Goal: Task Accomplishment & Management: Complete application form

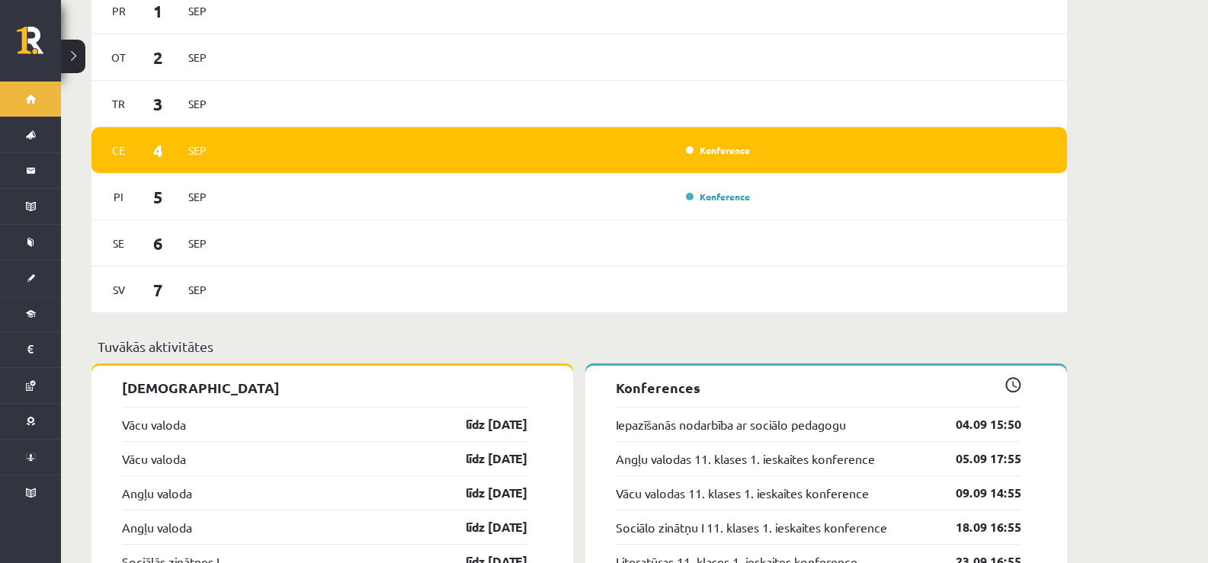
scroll to position [1220, 0]
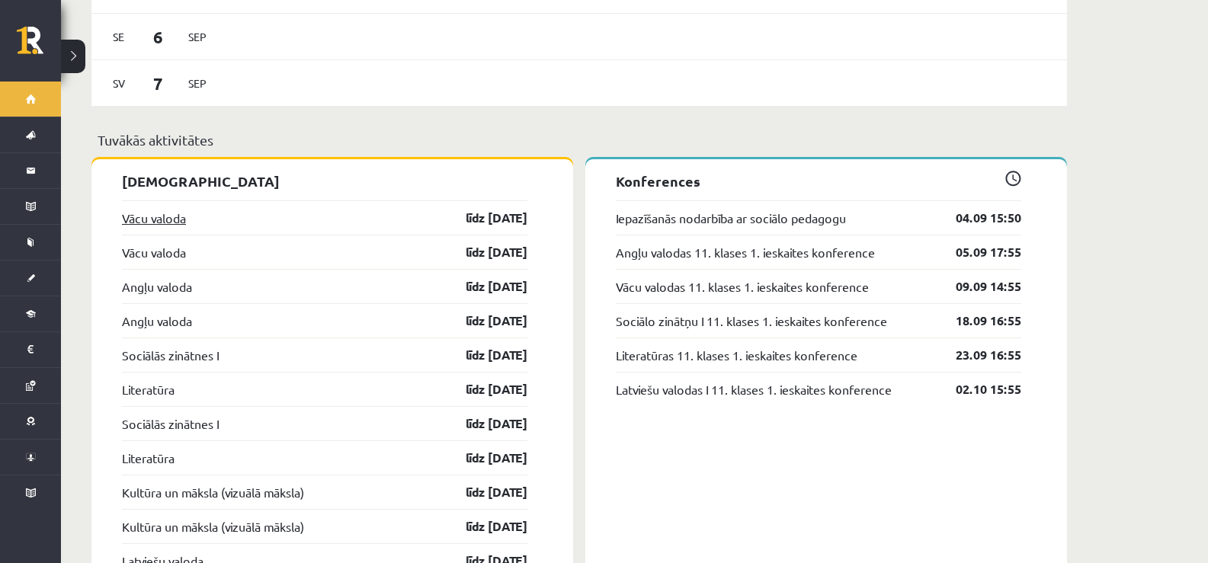
click at [175, 209] on link "Vācu valoda" at bounding box center [154, 218] width 64 height 18
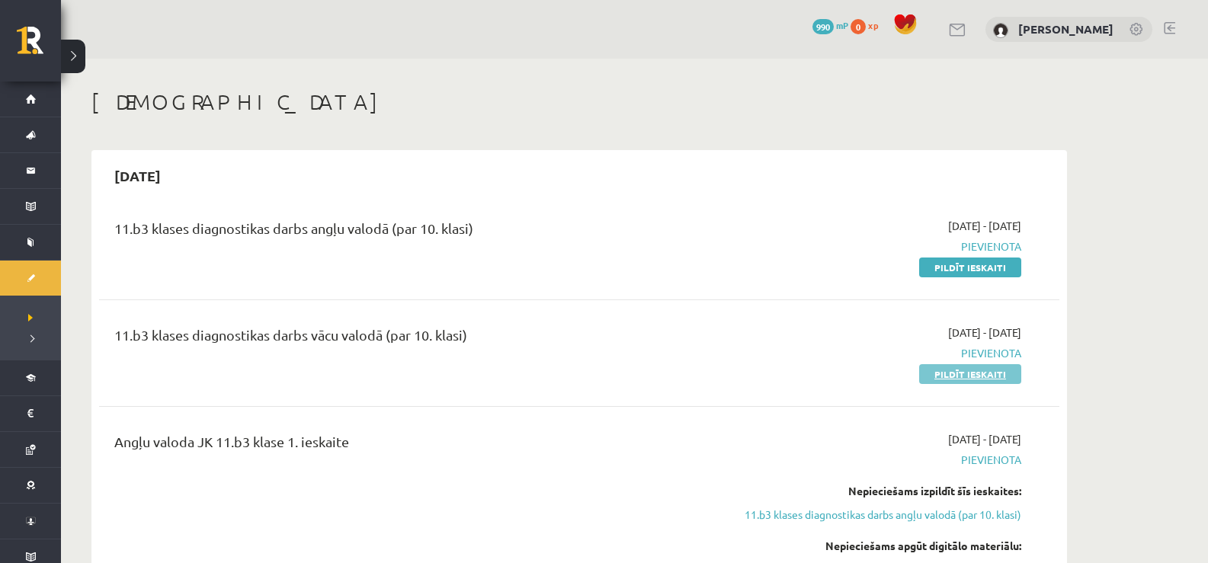
click at [968, 375] on link "Pildīt ieskaiti" at bounding box center [971, 374] width 102 height 20
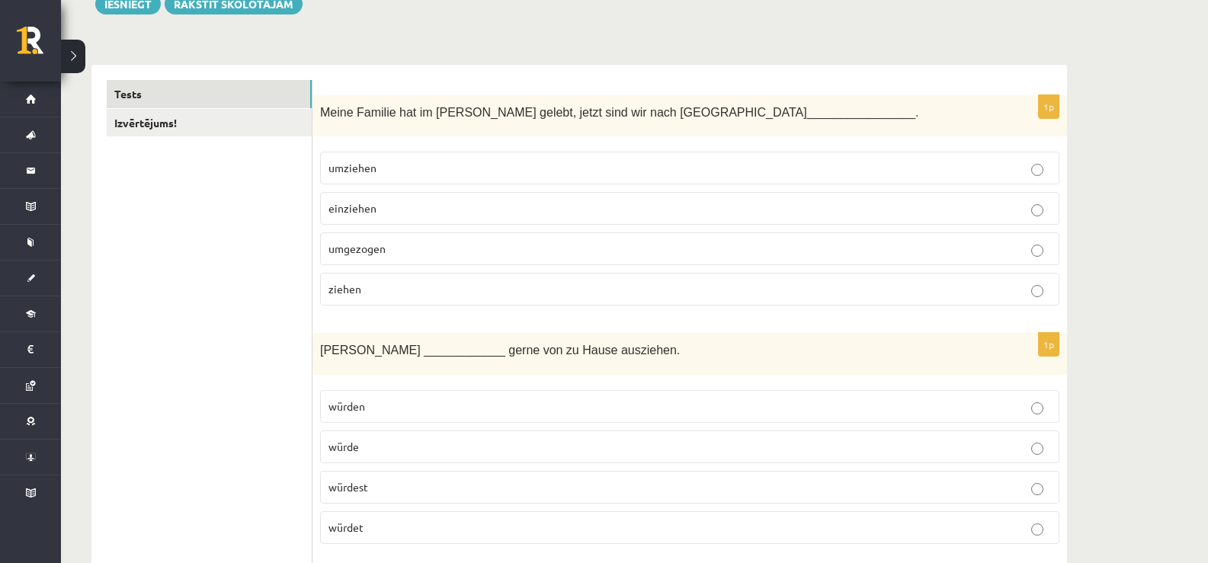
scroll to position [152, 0]
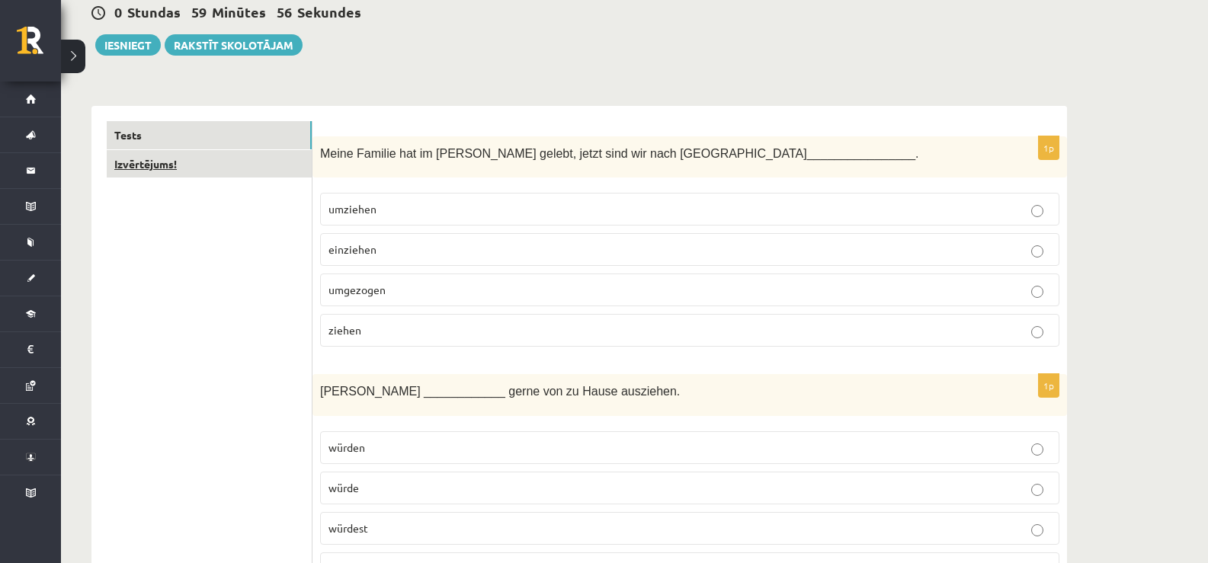
click at [245, 160] on link "Izvērtējums!" at bounding box center [209, 164] width 205 height 28
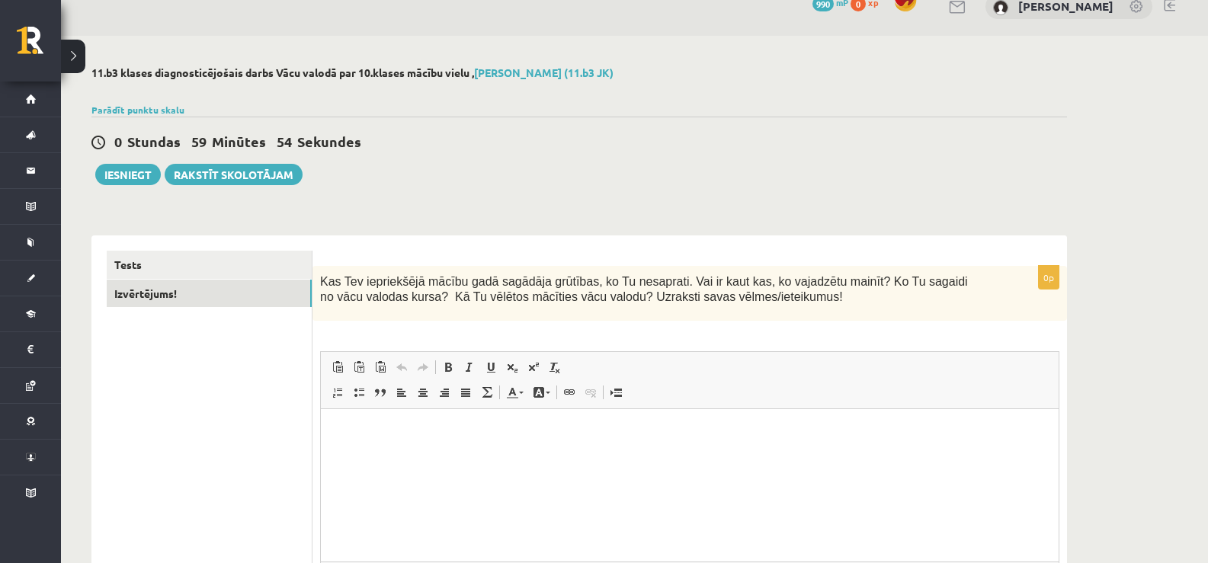
scroll to position [0, 0]
click at [154, 268] on link "Tests" at bounding box center [209, 265] width 205 height 28
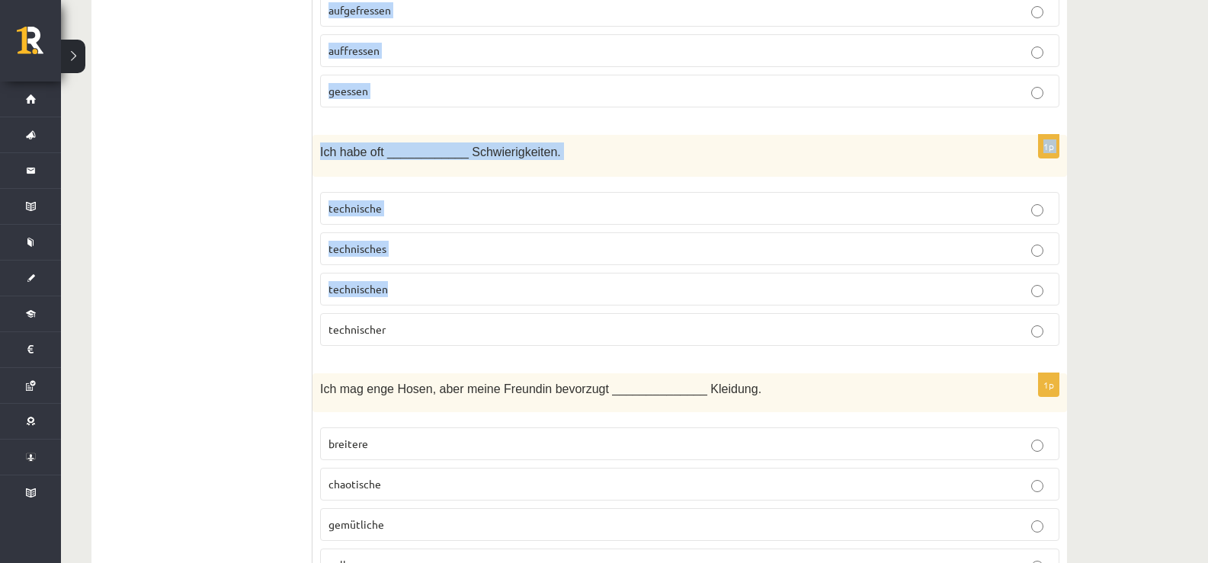
scroll to position [6667, 0]
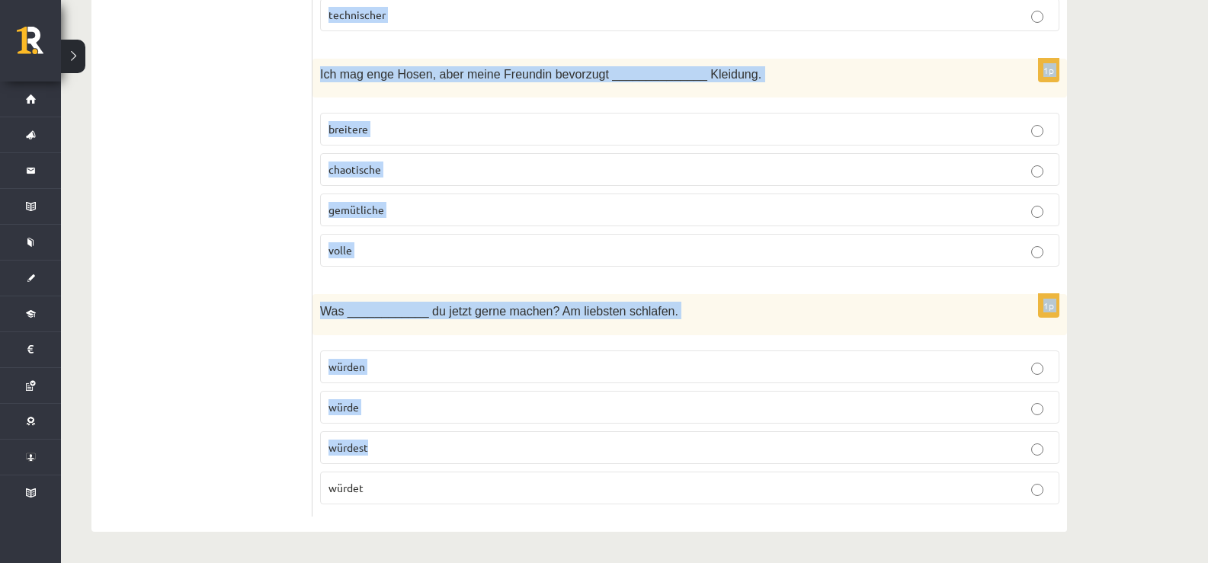
drag, startPoint x: 319, startPoint y: 129, endPoint x: 644, endPoint y: 425, distance: 439.9
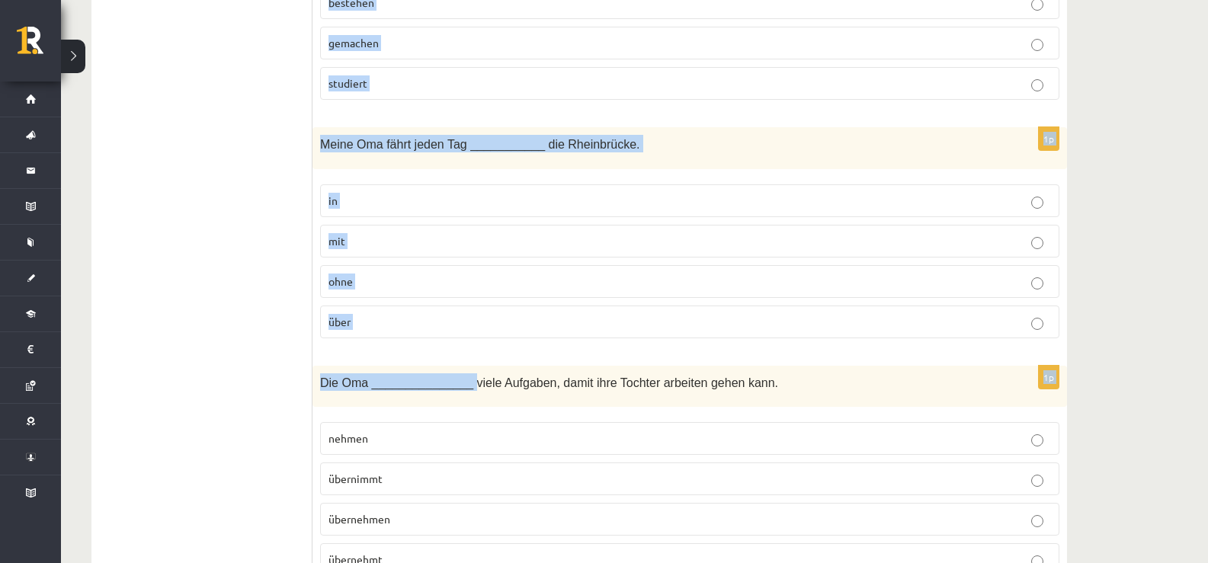
scroll to position [2211, 0]
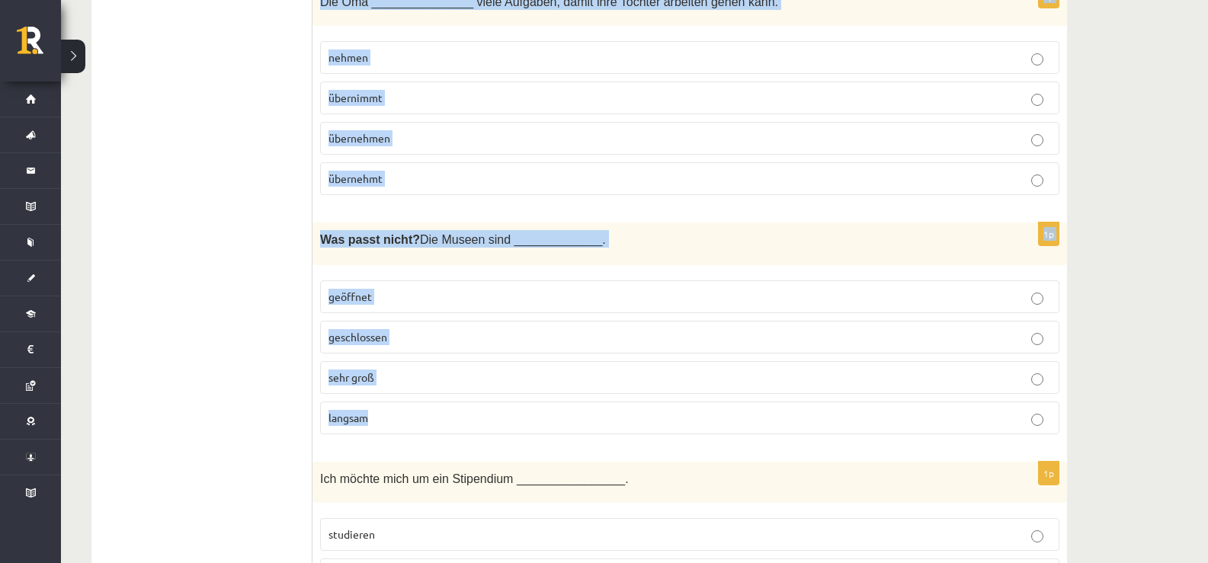
drag, startPoint x: 322, startPoint y: 306, endPoint x: 470, endPoint y: 357, distance: 157.2
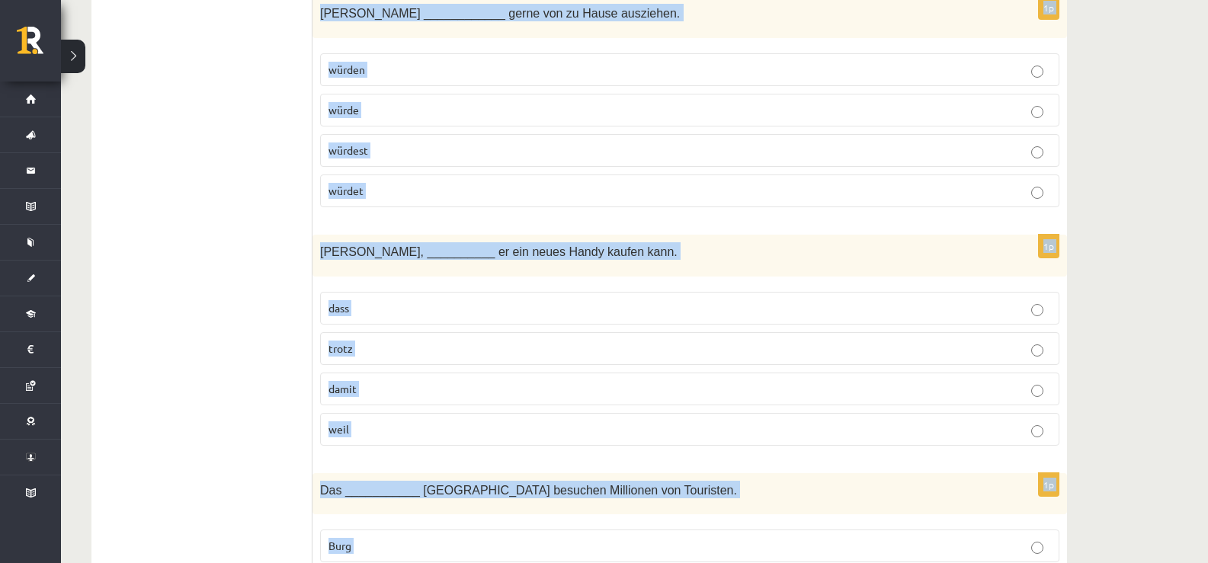
scroll to position [0, 0]
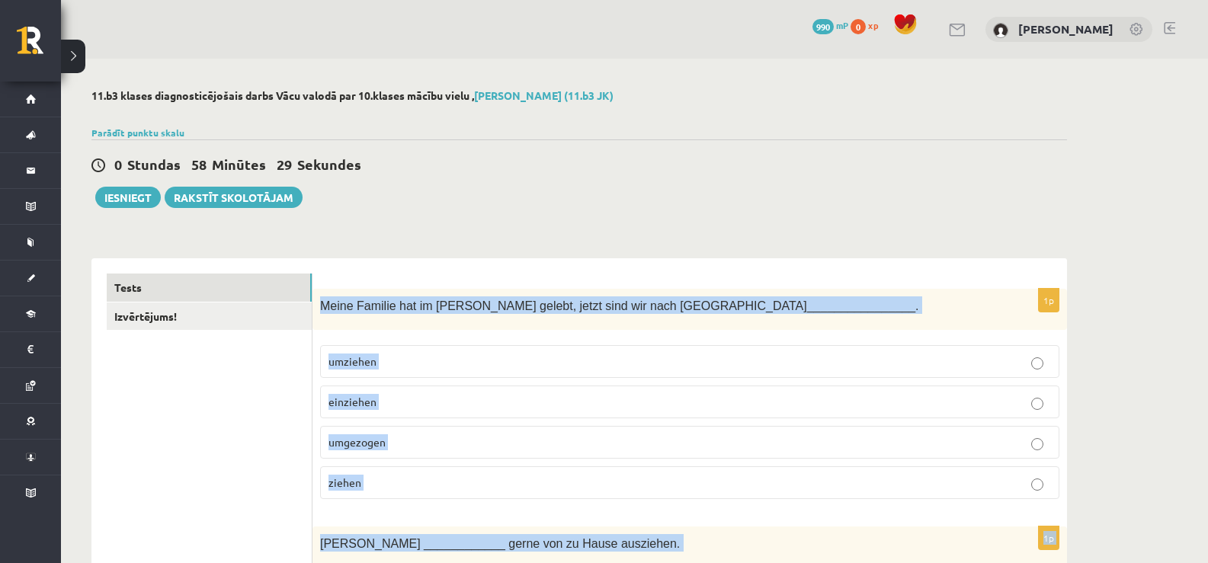
drag, startPoint x: 458, startPoint y: 213, endPoint x: 318, endPoint y: 290, distance: 159.7
copy form "Meine Familie hat im Dorf gelebt, jetzt sind wir nach Hamburg ________________.…"
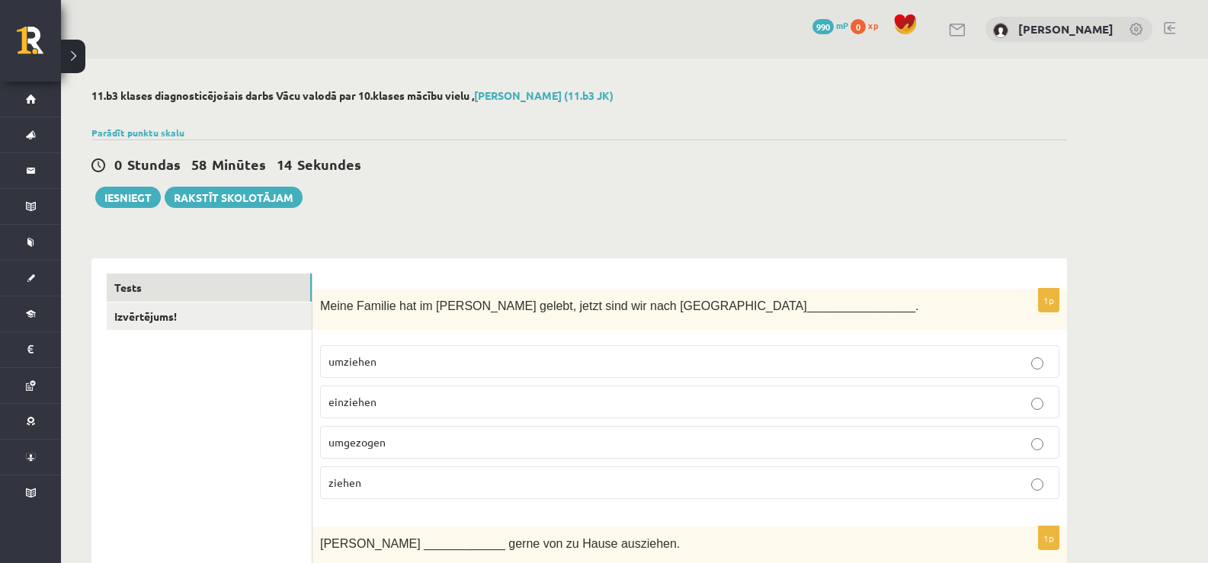
click at [445, 178] on div "0 Stundas 58 Minūtes 14 Sekundes Ieskaite saglabāta! Iesniegt Rakstīt skolotājam" at bounding box center [579, 174] width 976 height 69
click at [352, 435] on p "umgezogen" at bounding box center [690, 443] width 723 height 16
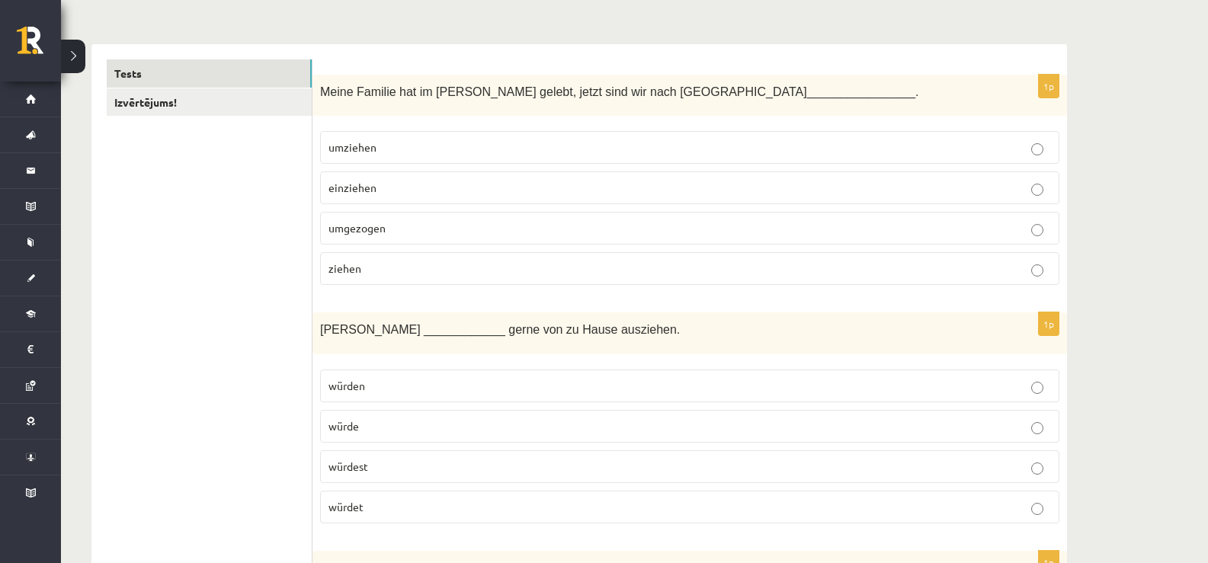
scroll to position [229, 0]
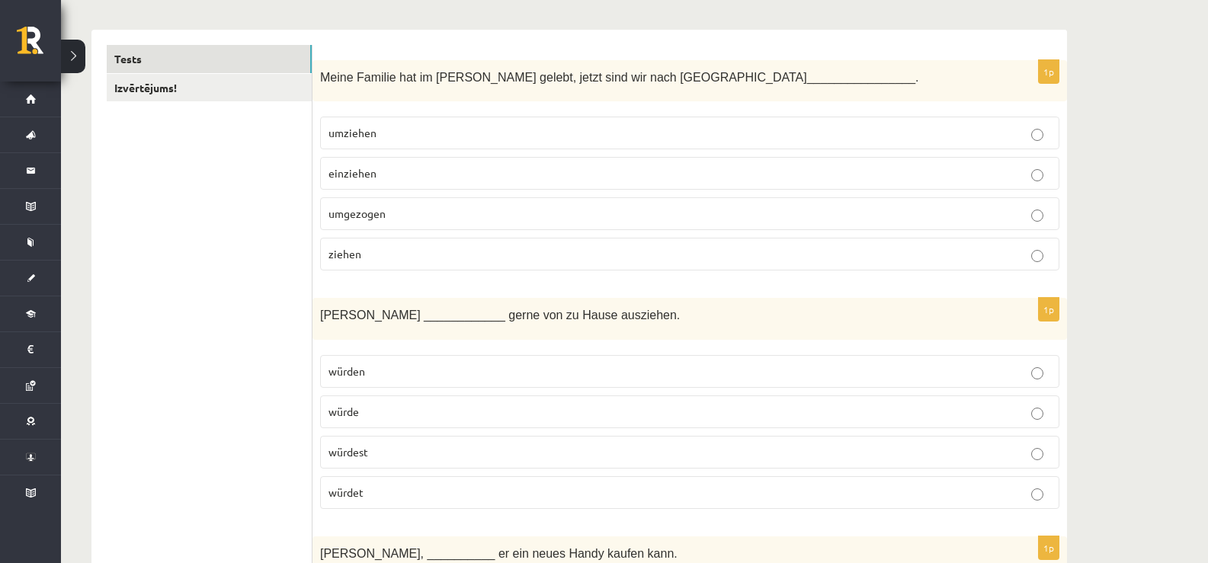
click at [358, 369] on span "würden" at bounding box center [347, 371] width 37 height 14
click at [369, 413] on p "würde" at bounding box center [690, 412] width 723 height 16
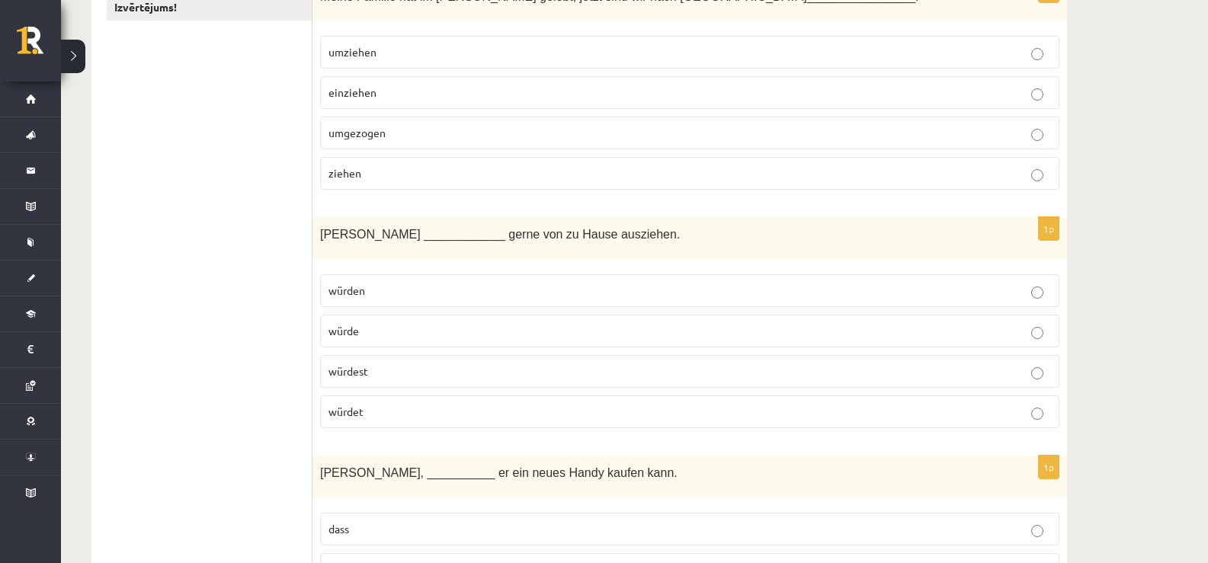
scroll to position [534, 0]
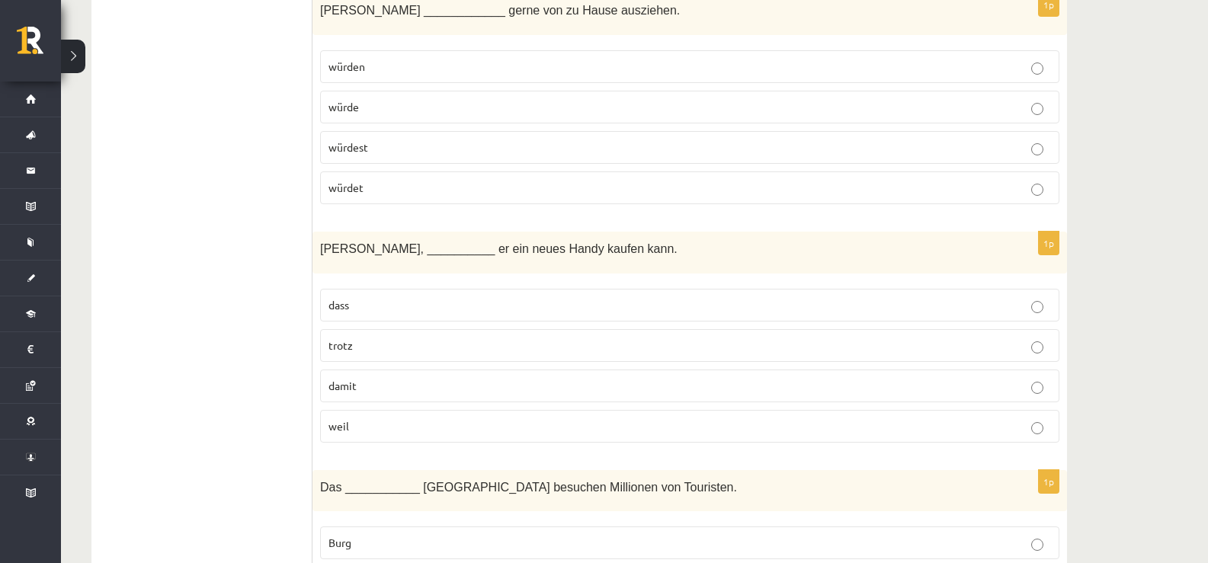
drag, startPoint x: 366, startPoint y: 392, endPoint x: 358, endPoint y: 385, distance: 10.8
click at [363, 392] on p "damit" at bounding box center [690, 386] width 723 height 16
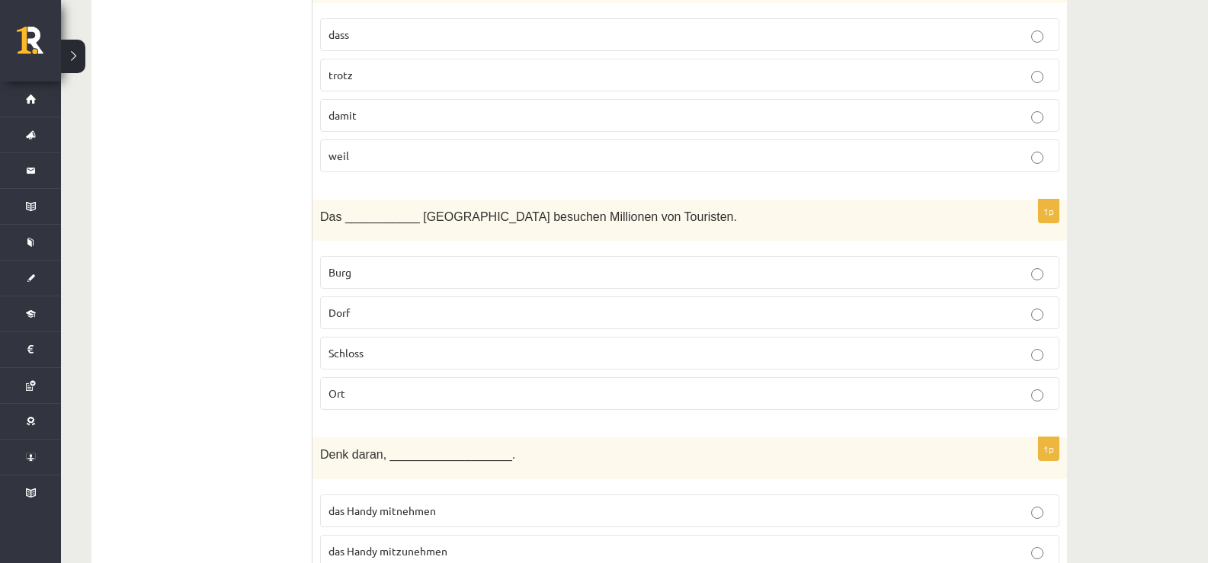
scroll to position [839, 0]
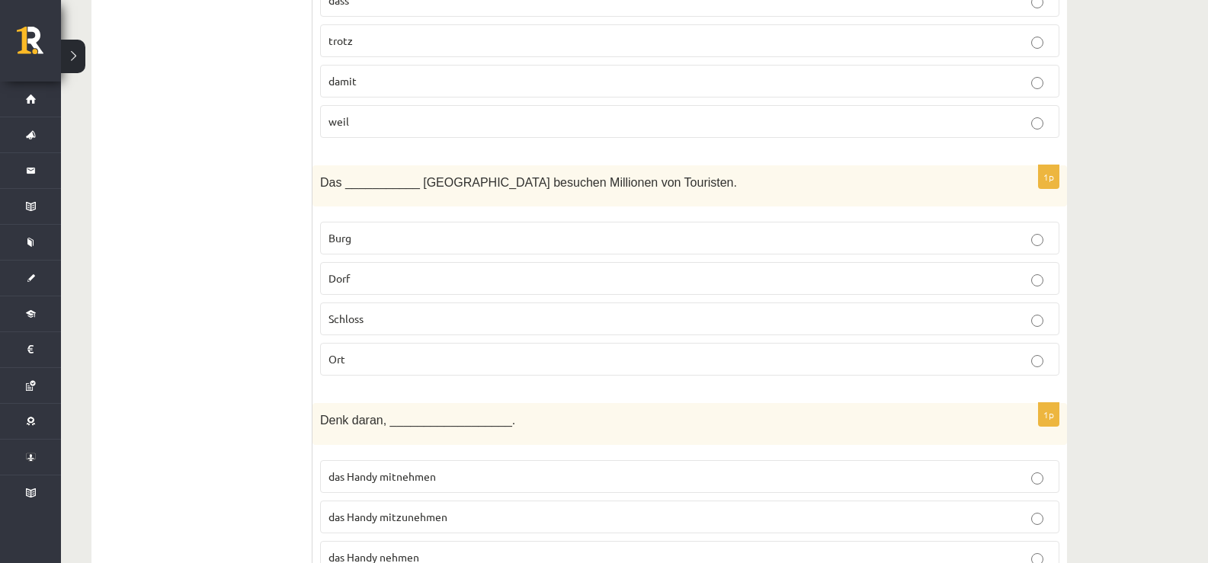
drag, startPoint x: 376, startPoint y: 323, endPoint x: 374, endPoint y: 315, distance: 7.8
click at [376, 323] on p "Schloss" at bounding box center [690, 319] width 723 height 16
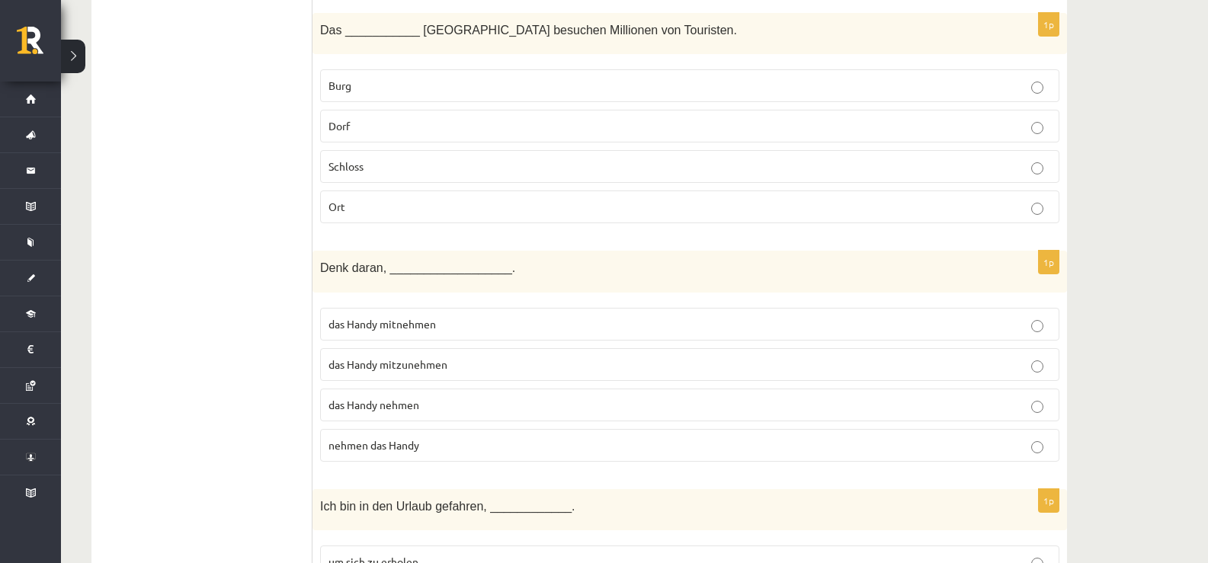
scroll to position [1144, 0]
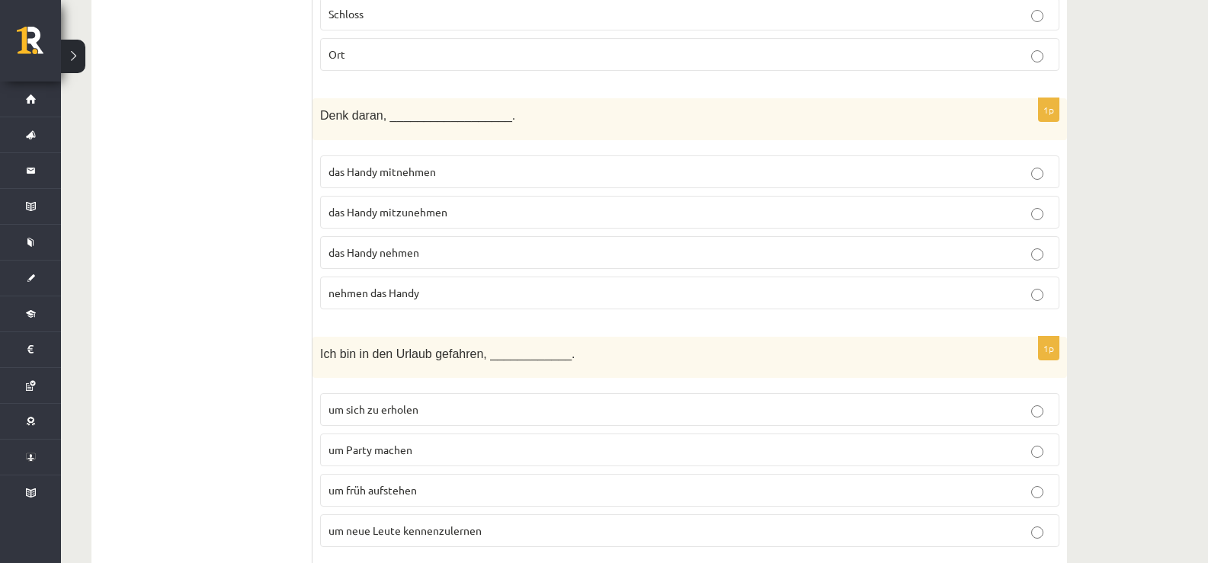
drag, startPoint x: 415, startPoint y: 213, endPoint x: 437, endPoint y: 38, distance: 176.0
click at [415, 212] on span "das Handy mitzunehmen" at bounding box center [388, 212] width 119 height 14
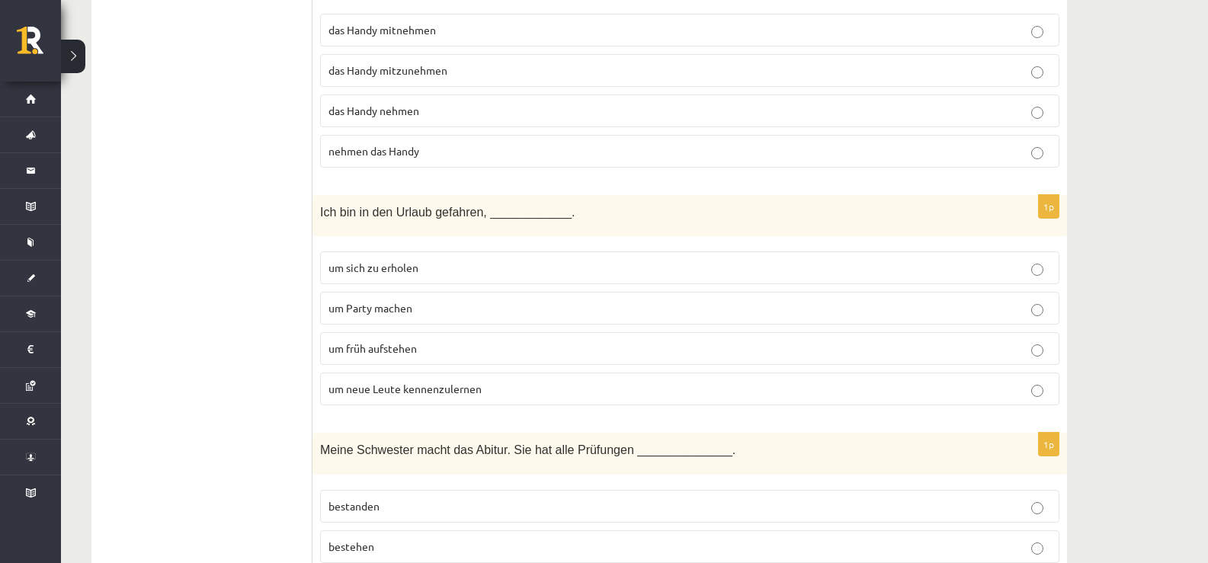
scroll to position [1296, 0]
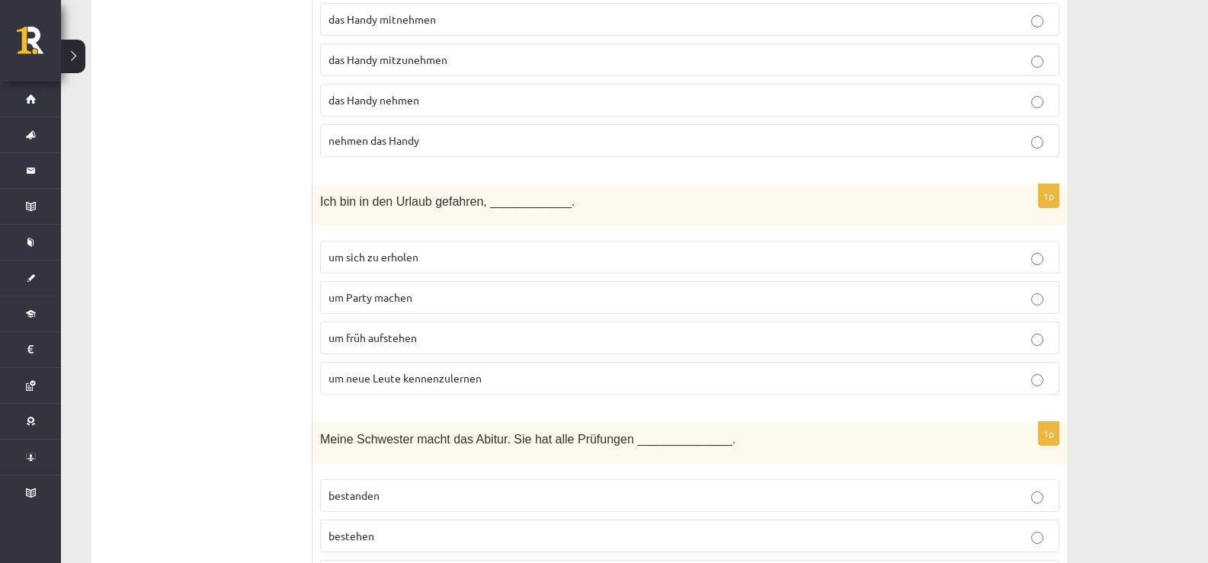
drag, startPoint x: 408, startPoint y: 303, endPoint x: 405, endPoint y: 258, distance: 45.1
click at [407, 303] on span "um Party machen" at bounding box center [371, 297] width 84 height 14
click at [396, 377] on span "um neue Leute kennenzulernen" at bounding box center [405, 378] width 153 height 14
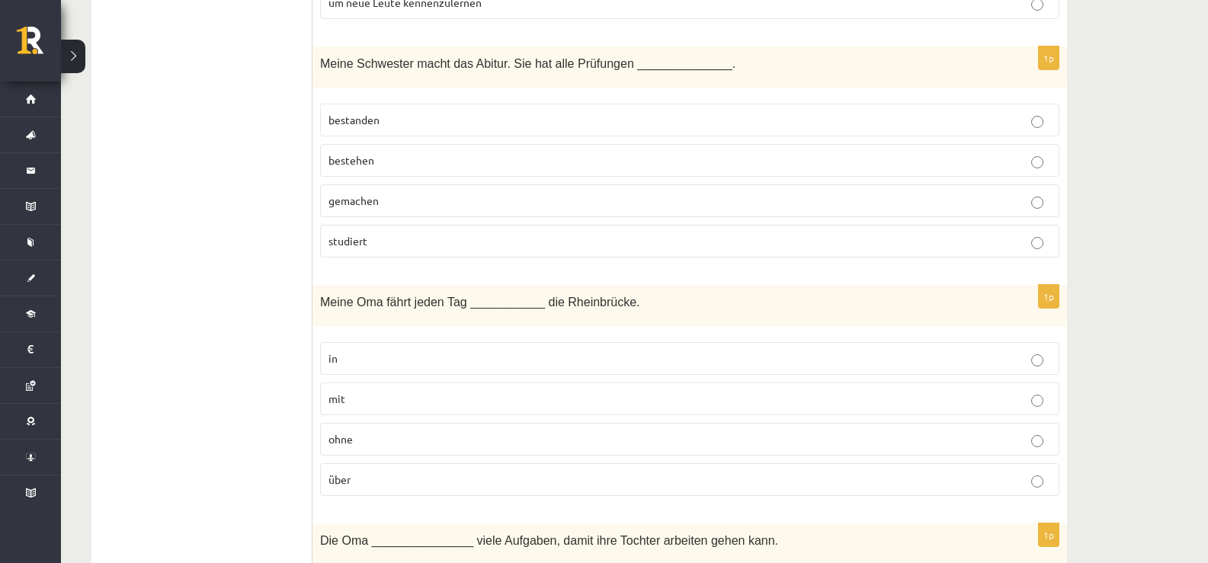
scroll to position [1677, 0]
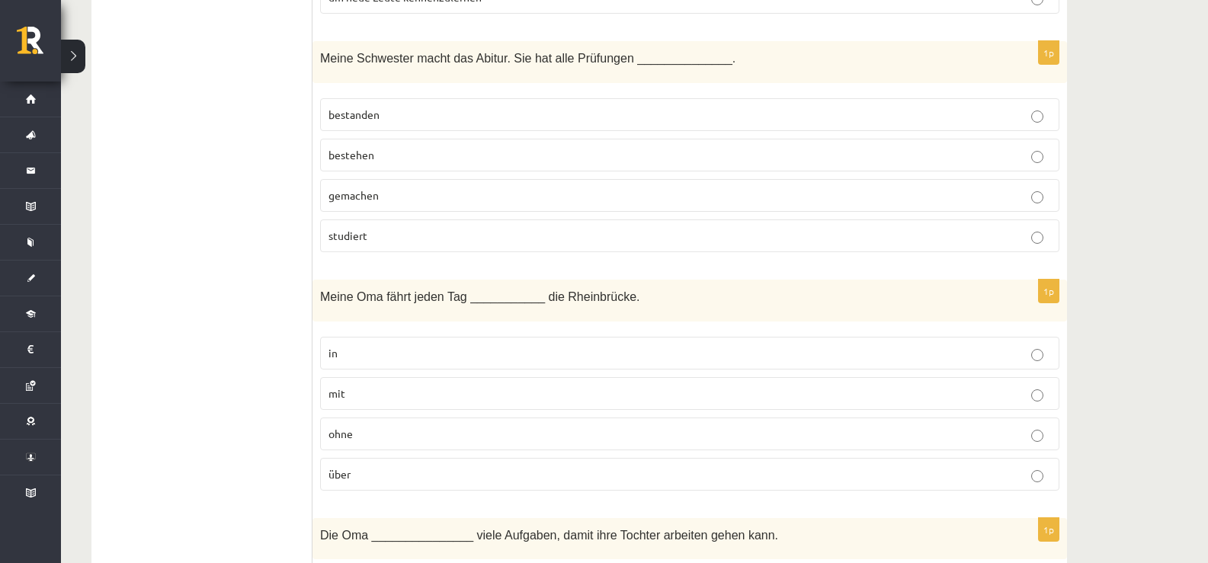
click at [363, 470] on p "über" at bounding box center [690, 475] width 723 height 16
click at [370, 162] on p "bestehen" at bounding box center [690, 155] width 723 height 16
click at [364, 120] on span "bestanden" at bounding box center [354, 115] width 51 height 14
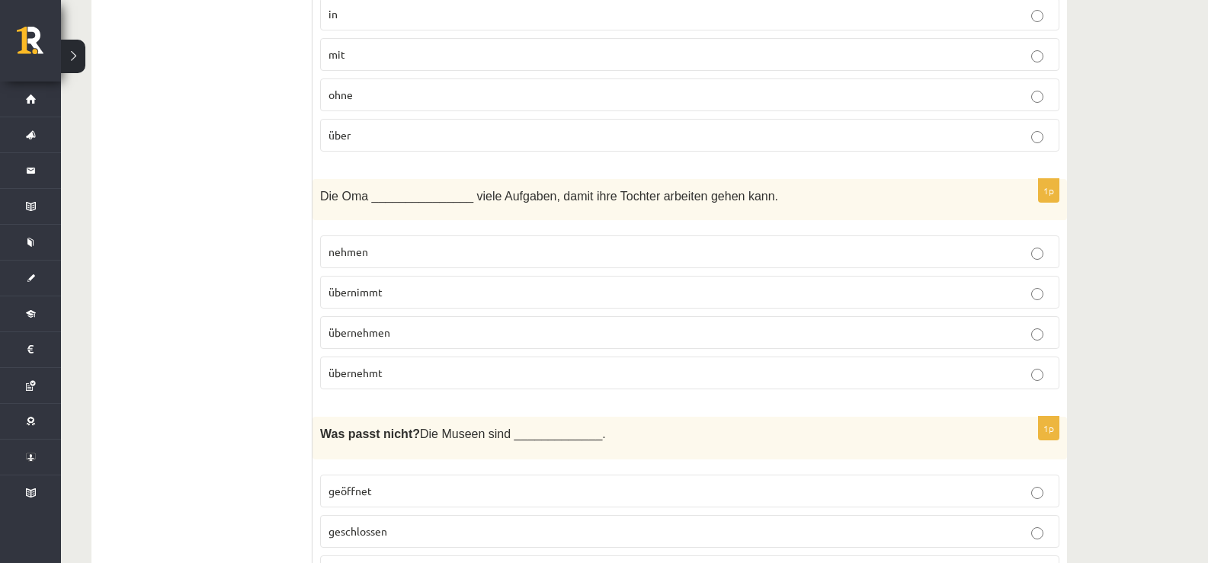
scroll to position [2059, 0]
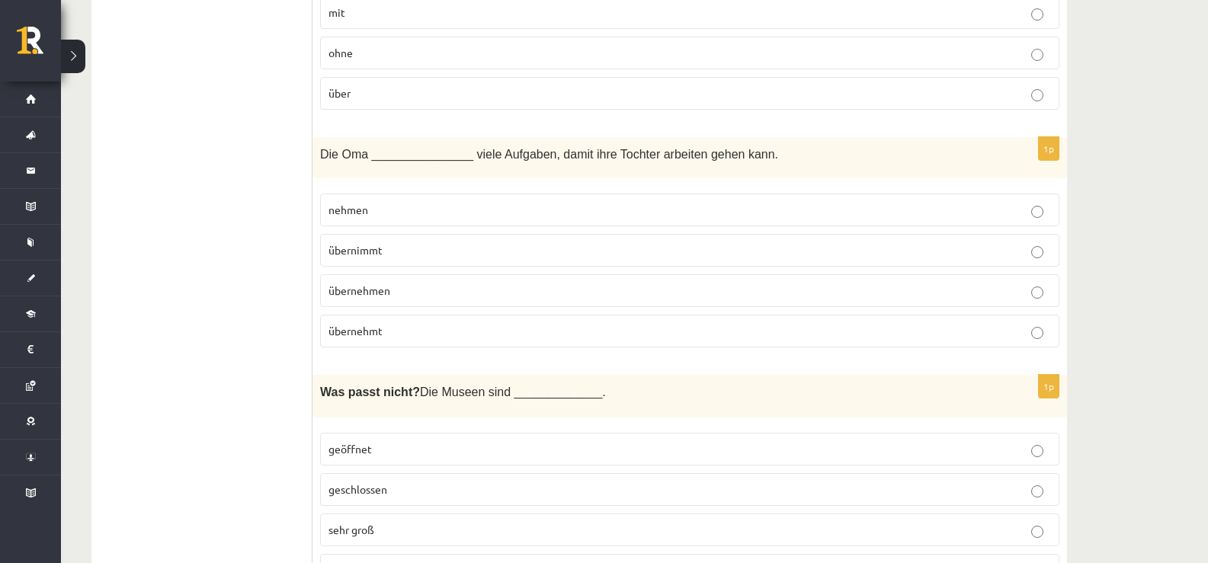
click at [397, 287] on p "übernehmen" at bounding box center [690, 291] width 723 height 16
click at [422, 327] on p "übernehmt" at bounding box center [690, 331] width 723 height 16
click at [400, 249] on p "übernimmt" at bounding box center [690, 250] width 723 height 16
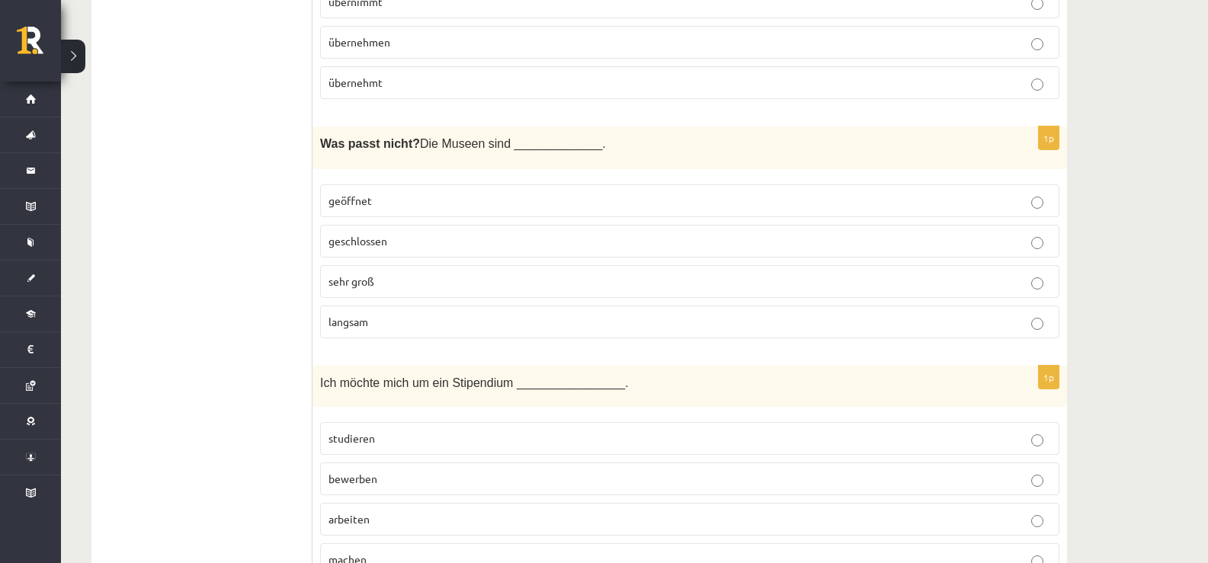
scroll to position [2364, 0]
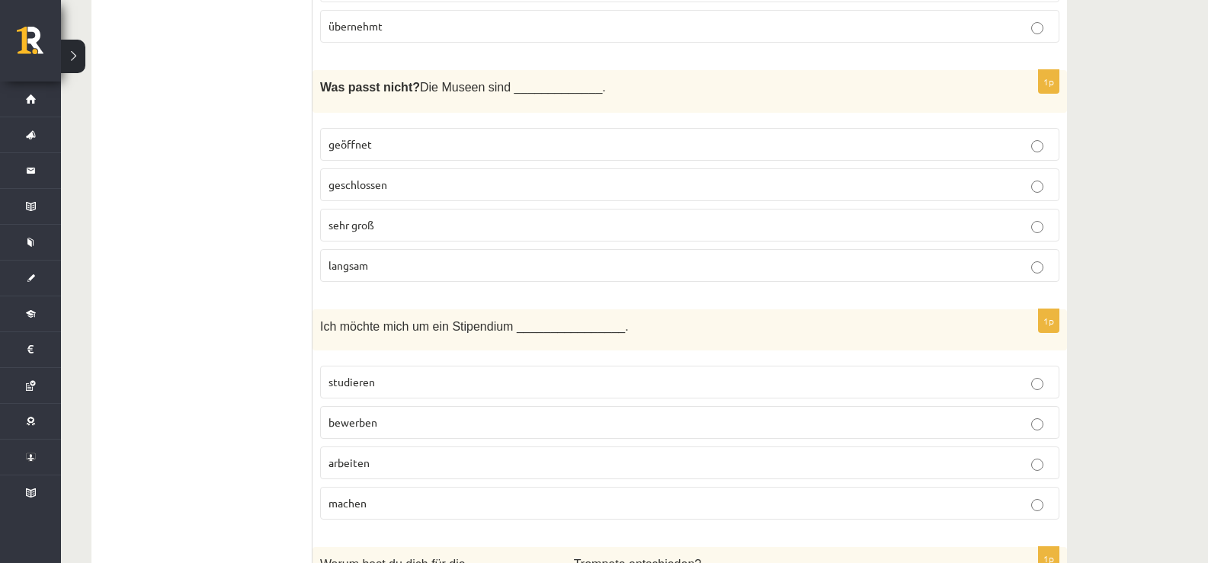
click at [368, 263] on span "langsam" at bounding box center [349, 265] width 40 height 14
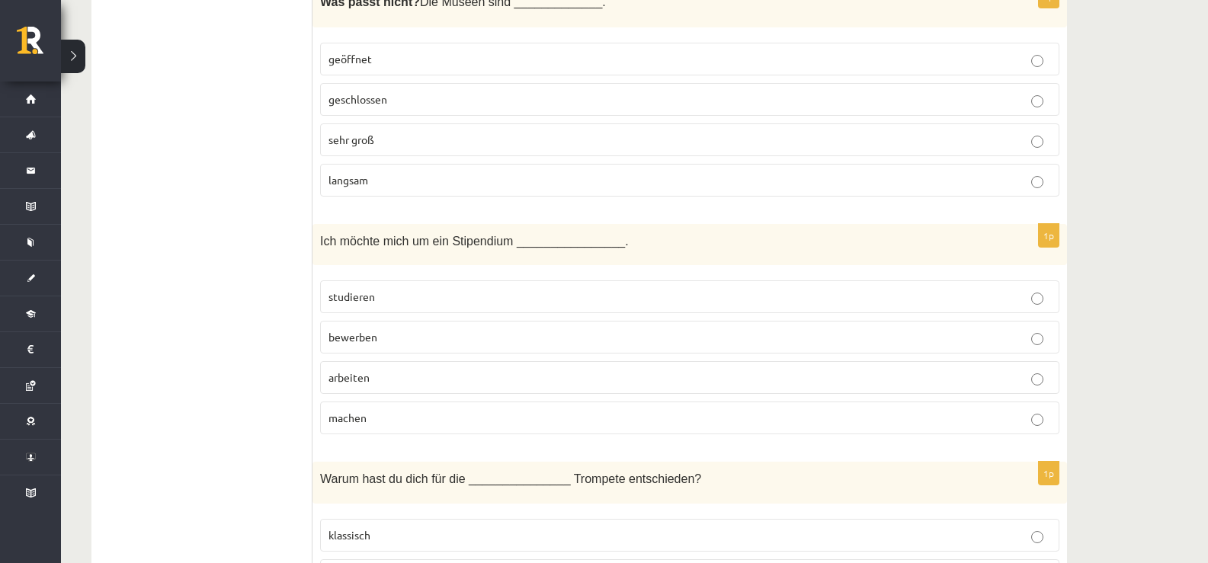
scroll to position [2516, 0]
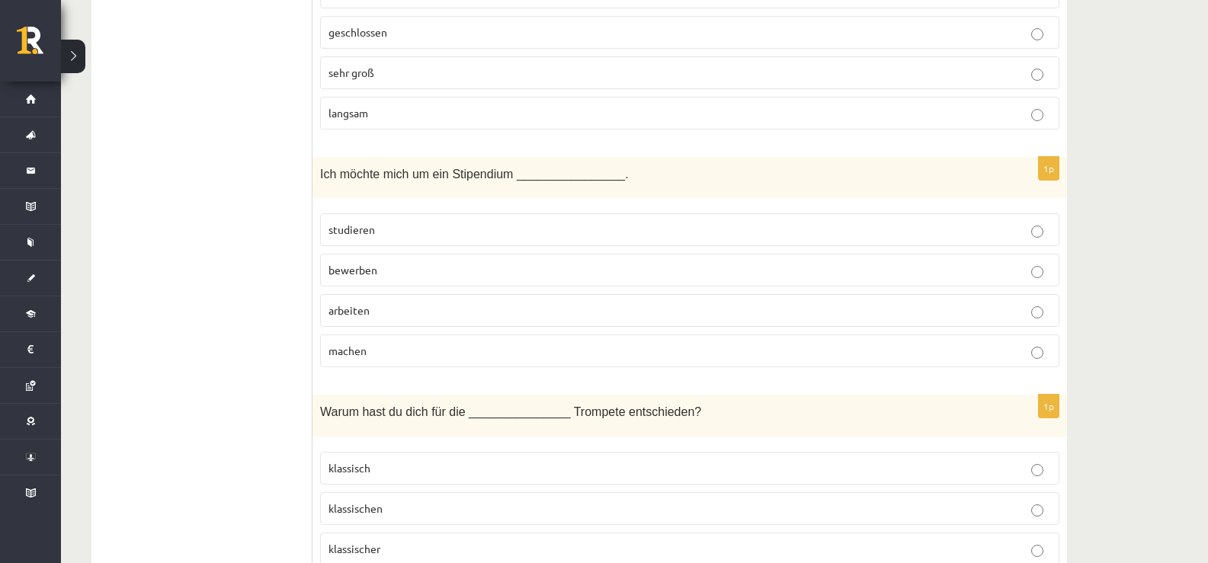
click at [362, 270] on span "bewerben" at bounding box center [353, 270] width 49 height 14
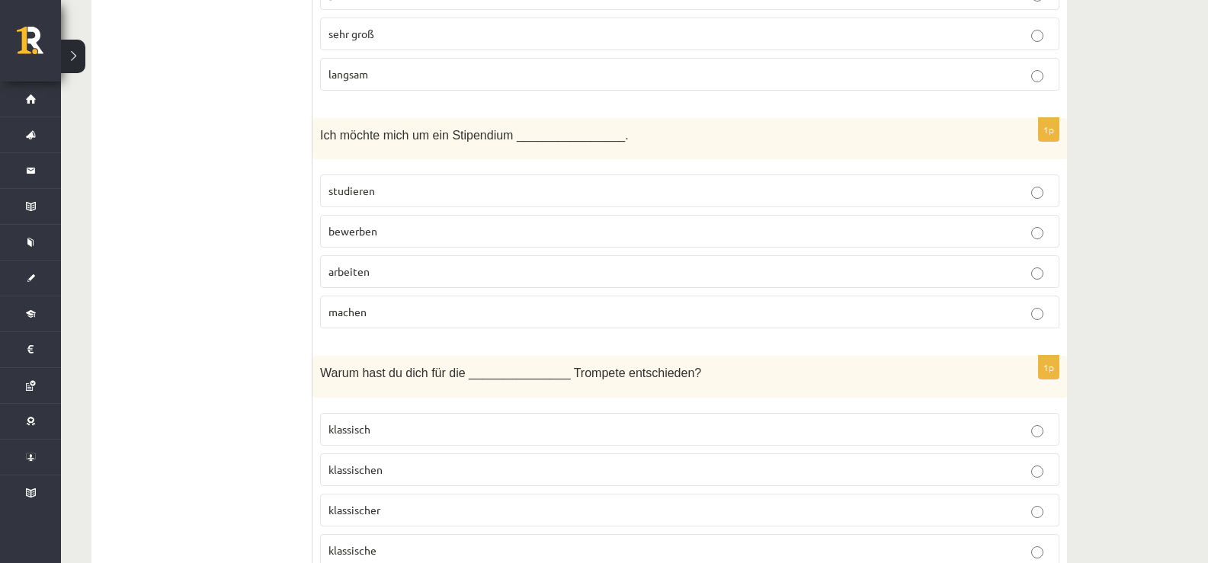
scroll to position [2592, 0]
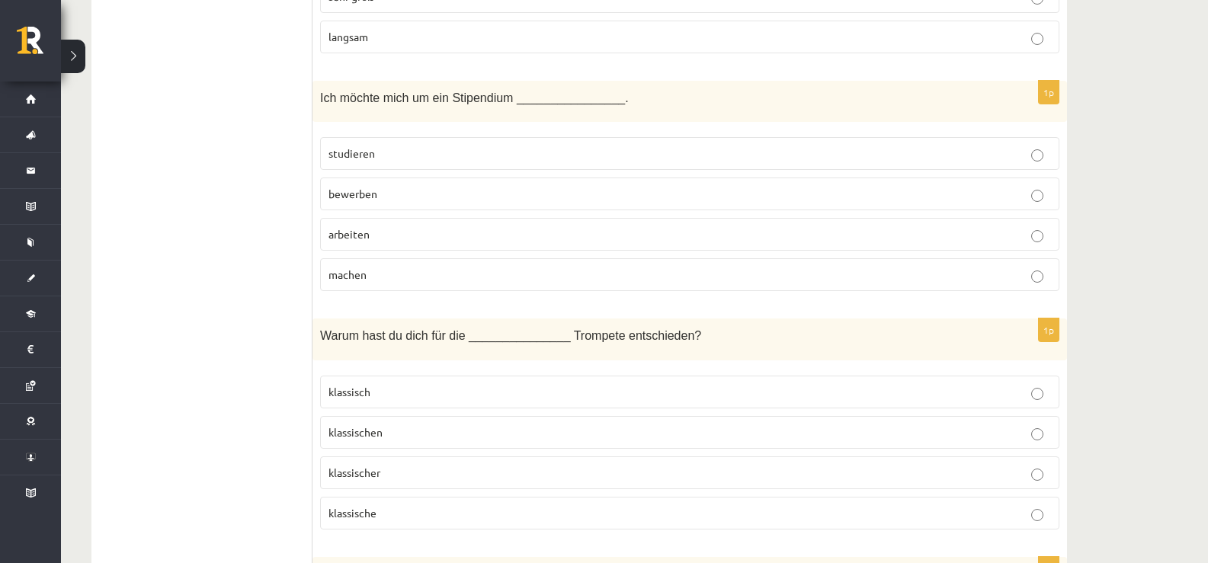
drag, startPoint x: 361, startPoint y: 469, endPoint x: 568, endPoint y: 34, distance: 481.9
click at [361, 467] on span "klassischer" at bounding box center [355, 473] width 52 height 14
click at [390, 513] on p "klassische" at bounding box center [690, 514] width 723 height 16
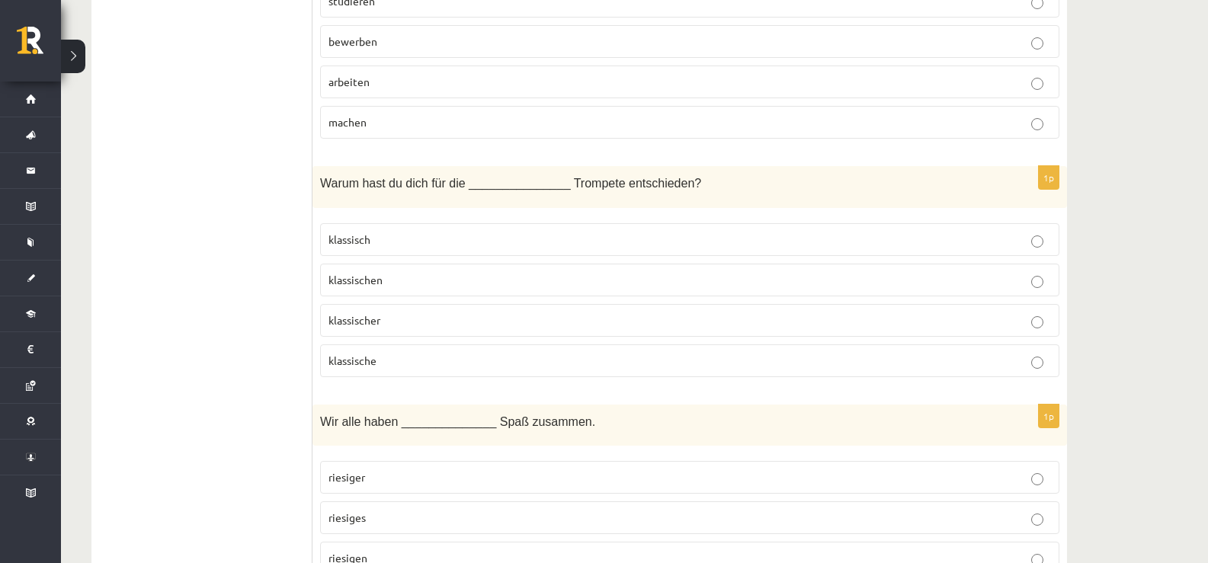
scroll to position [2821, 0]
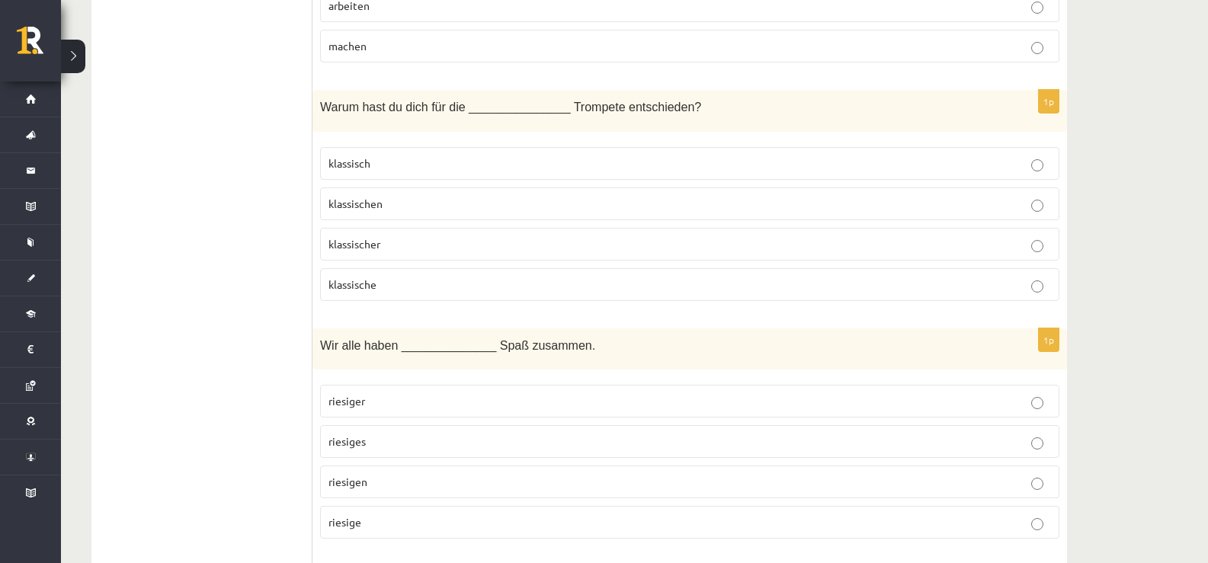
click at [401, 495] on label "riesigen" at bounding box center [690, 482] width 740 height 33
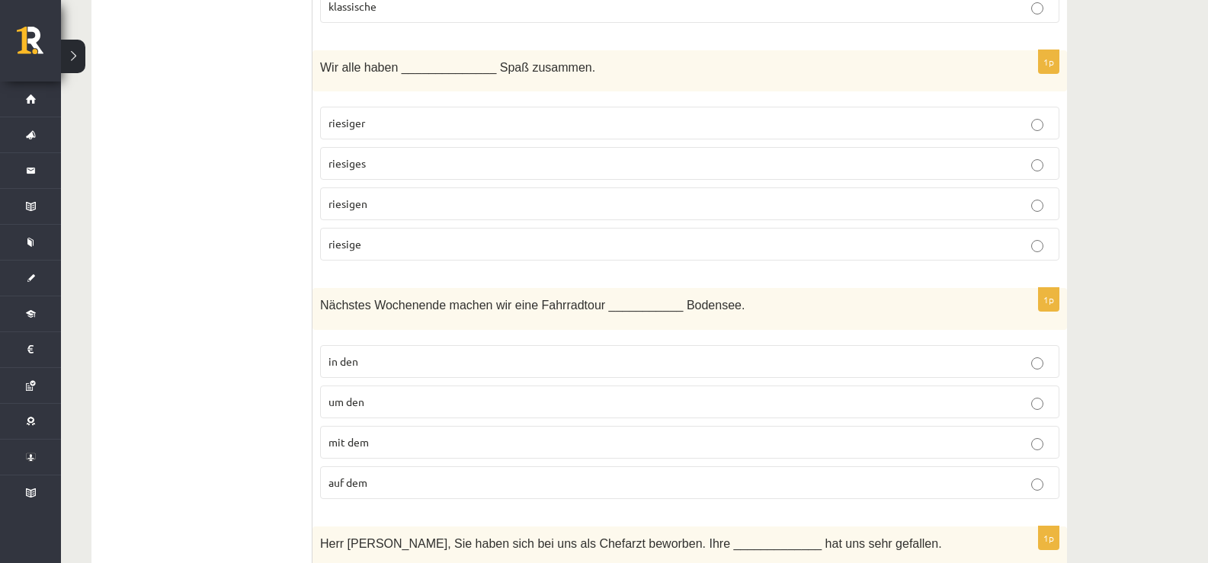
scroll to position [3126, 0]
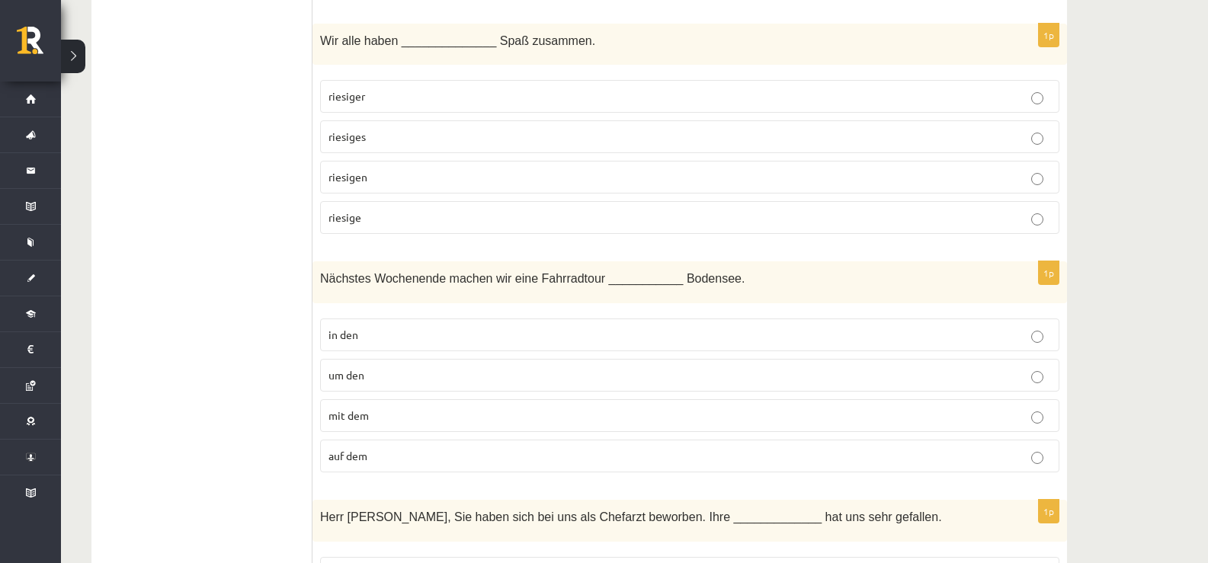
click at [358, 378] on span "um den" at bounding box center [347, 375] width 36 height 14
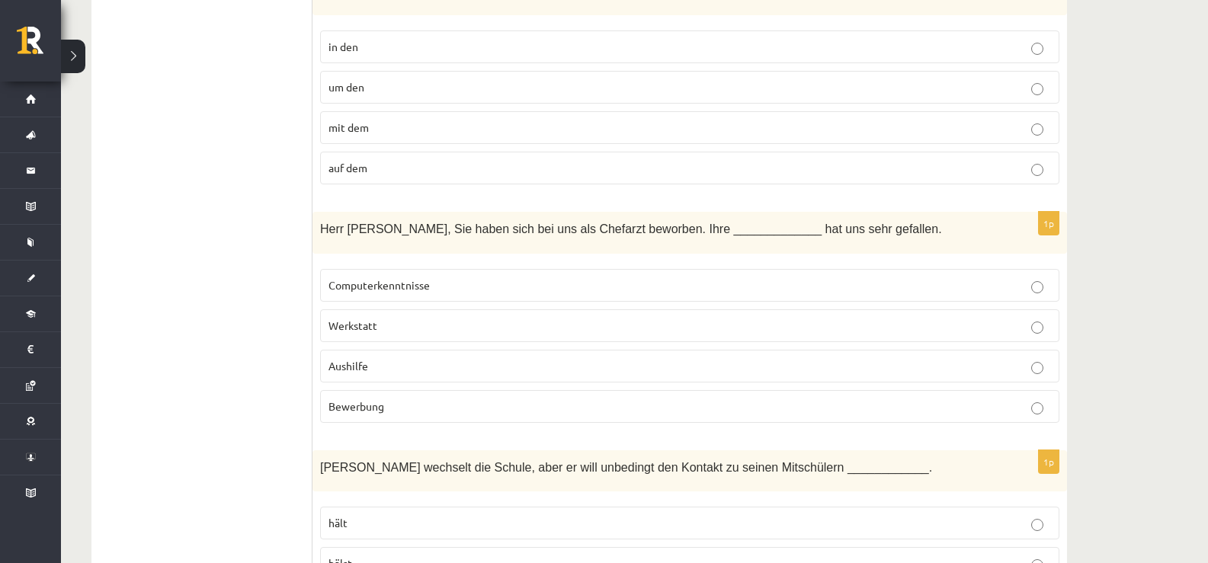
scroll to position [3431, 0]
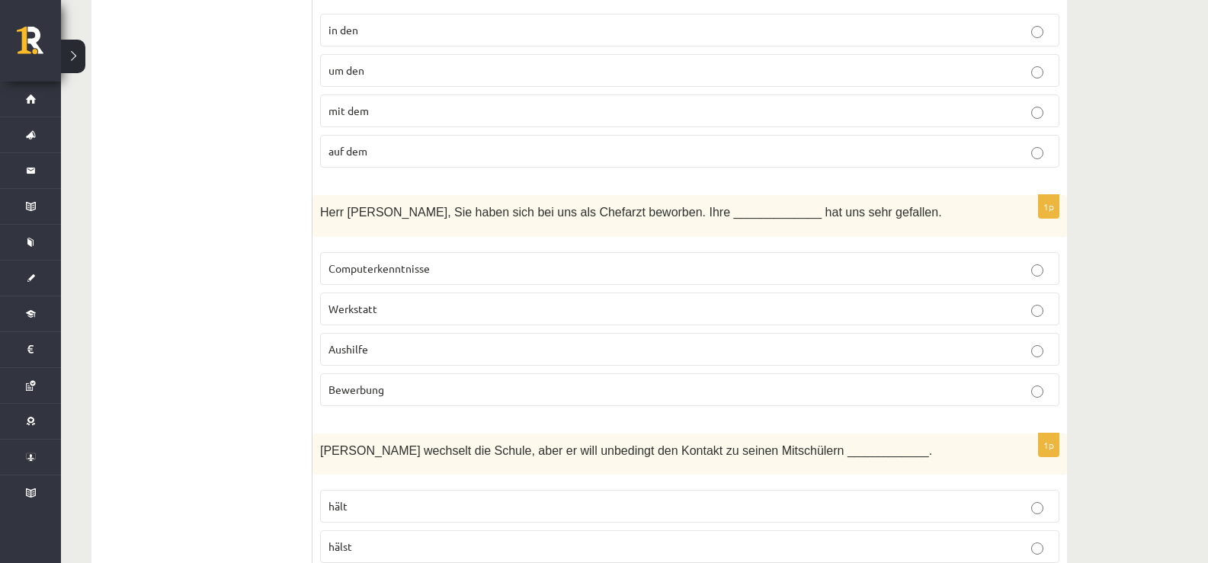
click at [393, 396] on p "Bewerbung" at bounding box center [690, 390] width 723 height 16
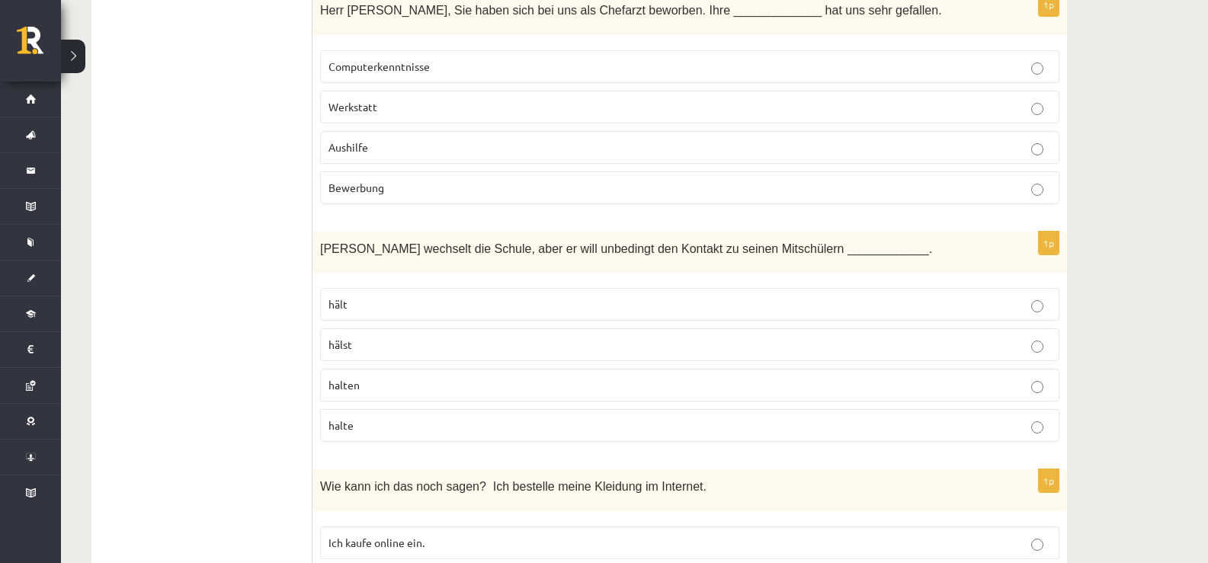
scroll to position [3660, 0]
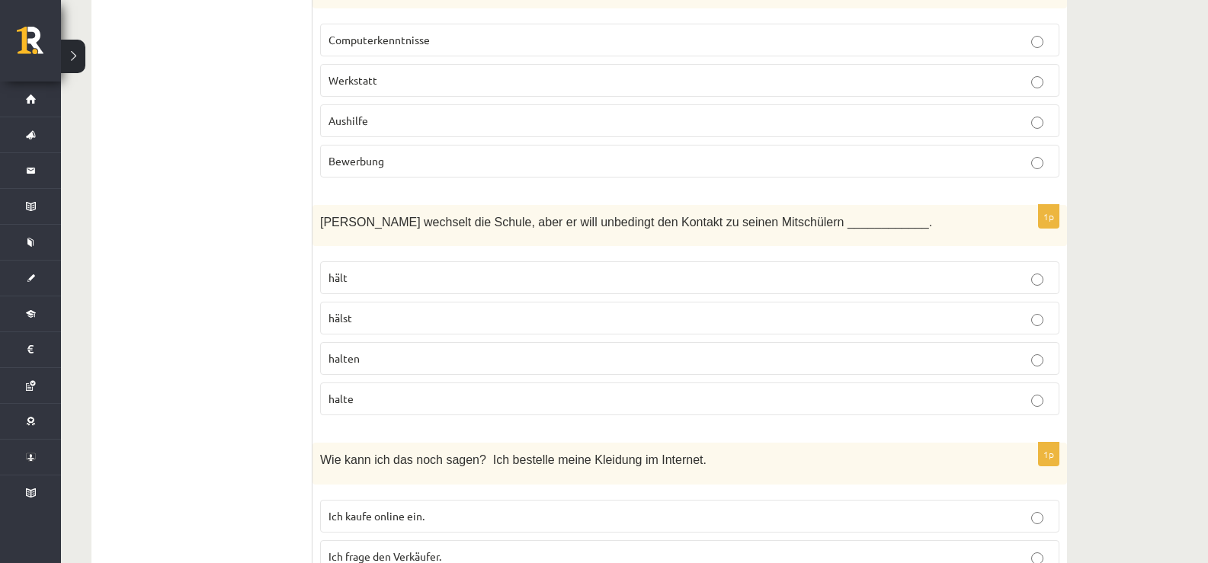
click at [371, 369] on label "halten" at bounding box center [690, 358] width 740 height 33
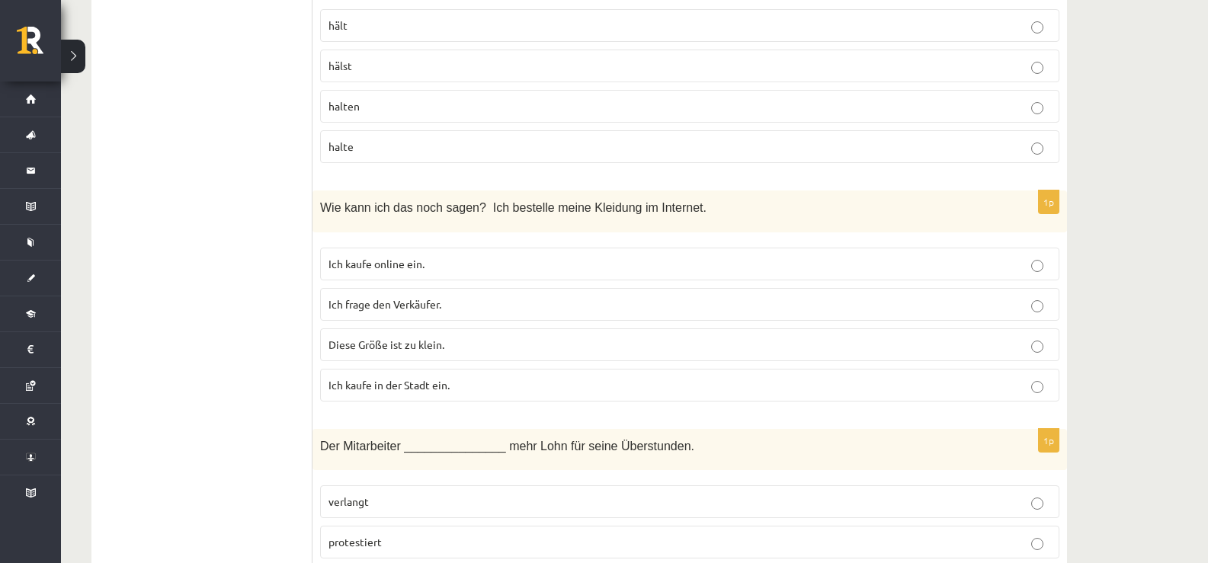
scroll to position [4041, 0]
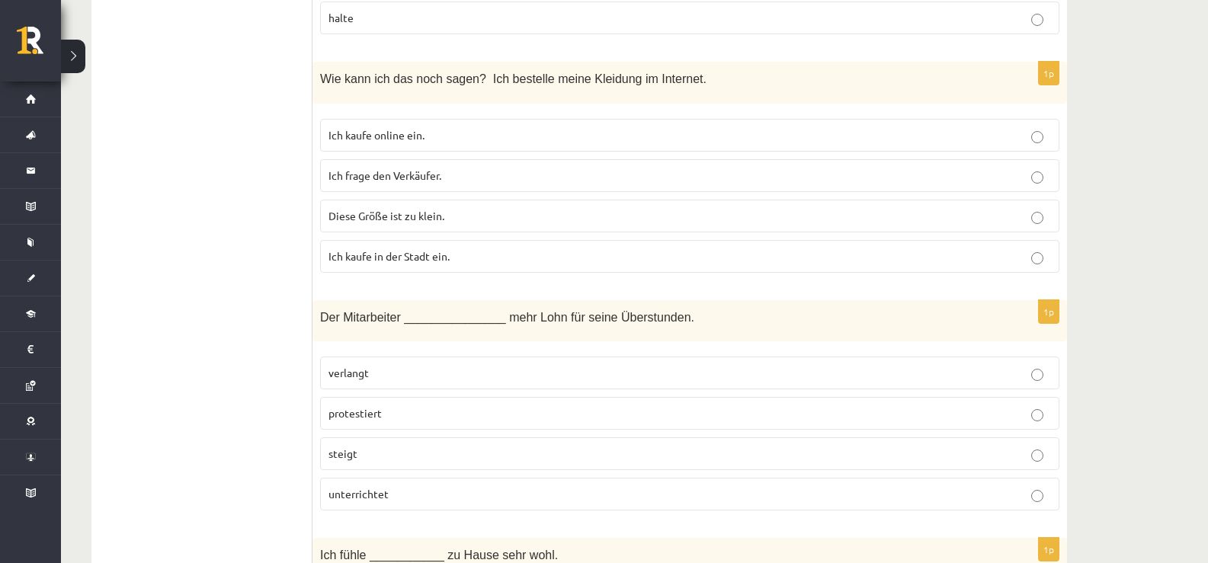
click at [390, 255] on span "Ich kaufe in der Stadt ein." at bounding box center [389, 256] width 121 height 14
click at [366, 382] on label "verlangt" at bounding box center [690, 373] width 740 height 33
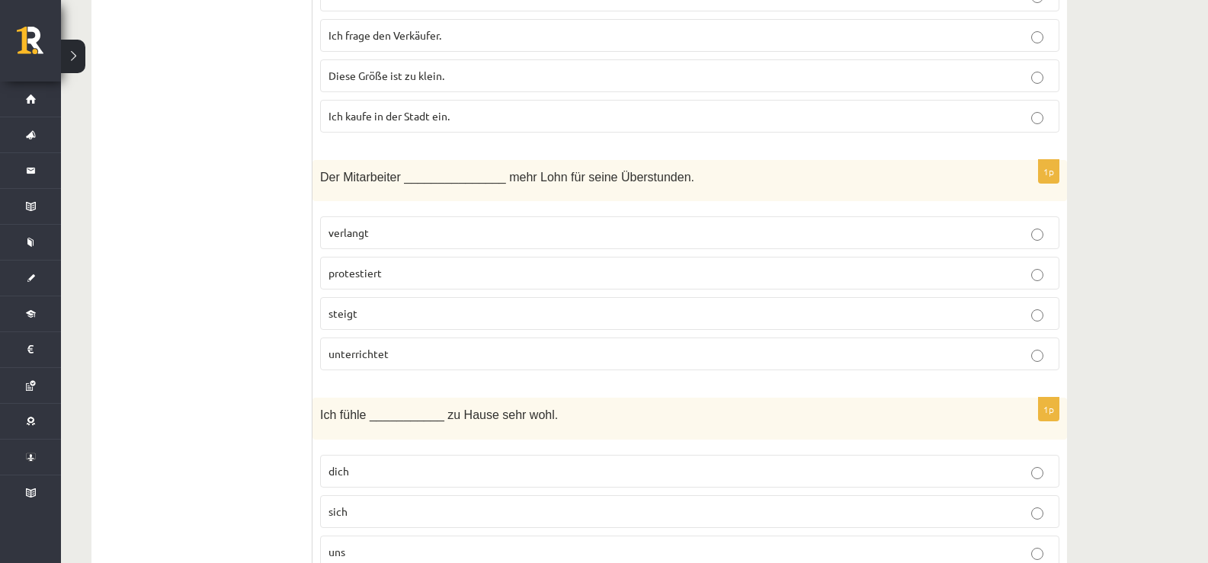
scroll to position [4194, 0]
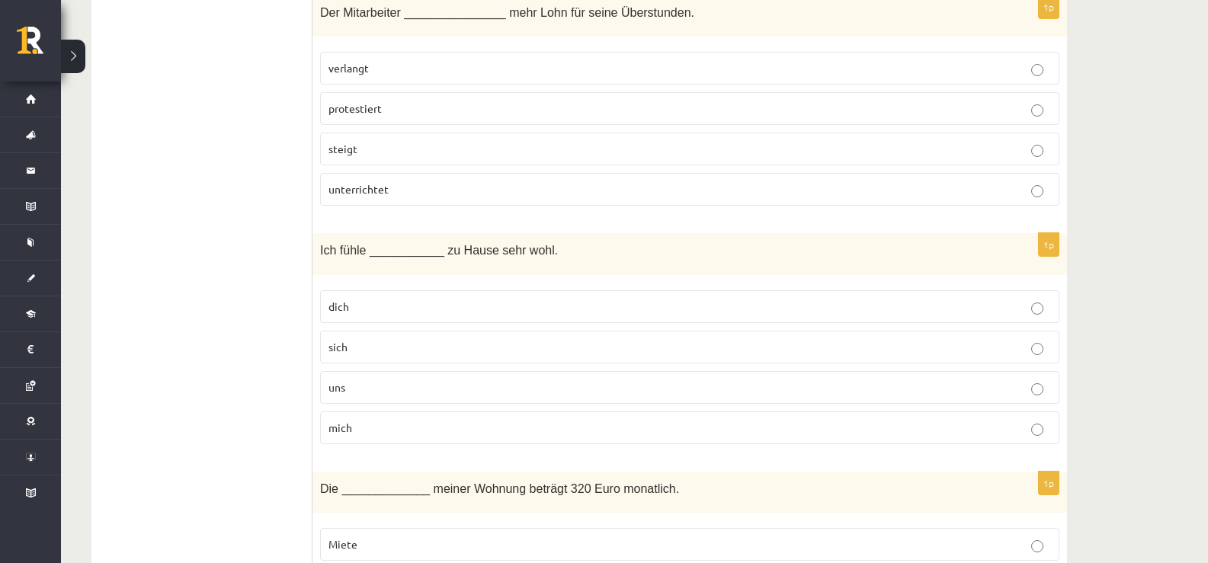
click at [364, 424] on p "mich" at bounding box center [690, 428] width 723 height 16
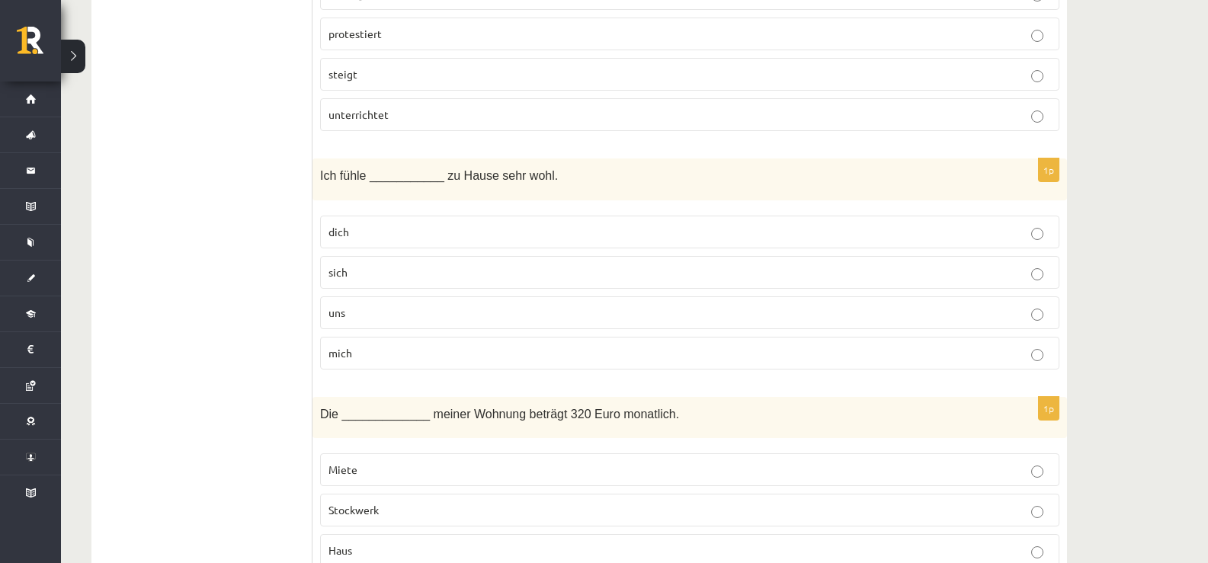
scroll to position [4499, 0]
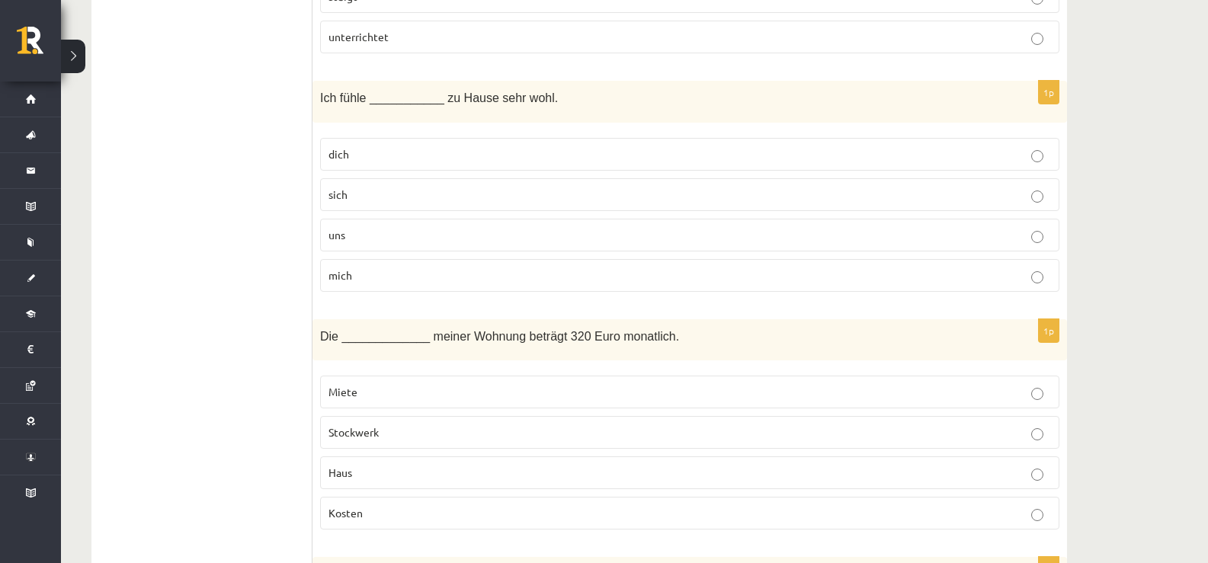
click at [373, 363] on div "1p Die _____________ meiner Wohnung beträgt 320 Euro monatlich. Miete Stockwerk…" at bounding box center [690, 430] width 755 height 223
drag, startPoint x: 364, startPoint y: 396, endPoint x: 452, endPoint y: 122, distance: 287.4
click at [365, 396] on p "Miete" at bounding box center [690, 392] width 723 height 16
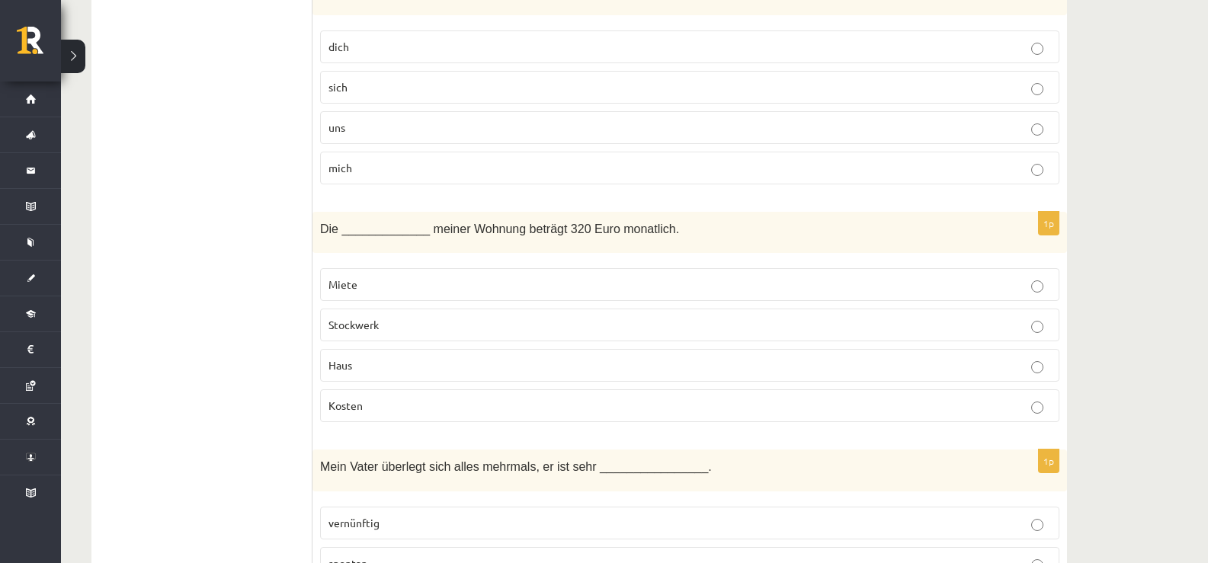
scroll to position [4803, 0]
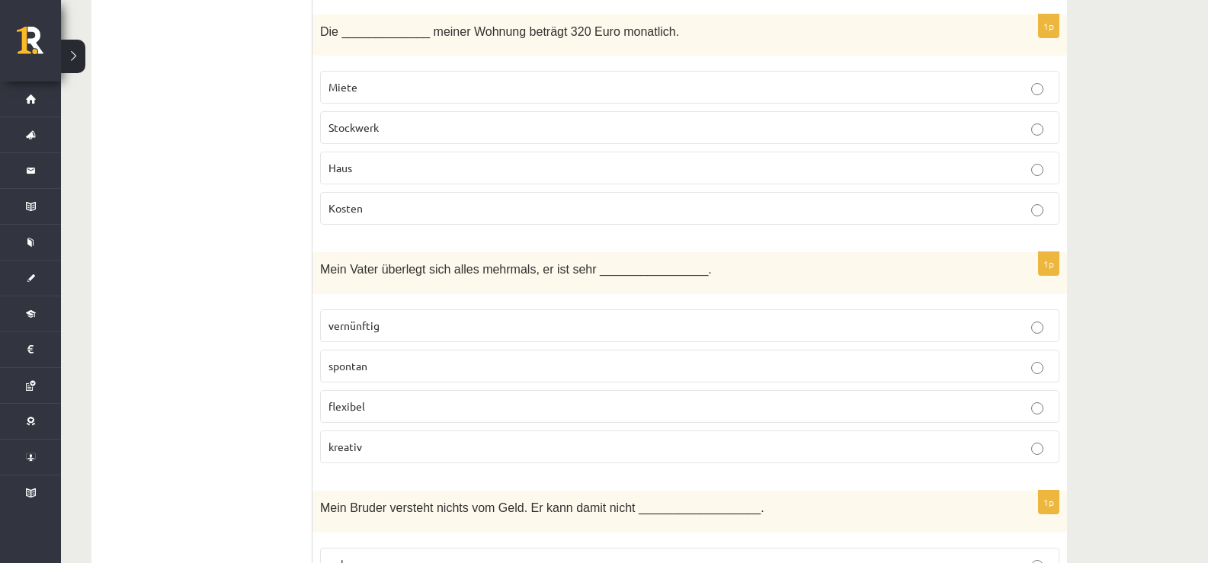
click at [388, 352] on fieldset "vernünftig spontan flexibel kreativ" at bounding box center [690, 385] width 740 height 166
click at [384, 323] on p "vernünftig" at bounding box center [690, 326] width 723 height 16
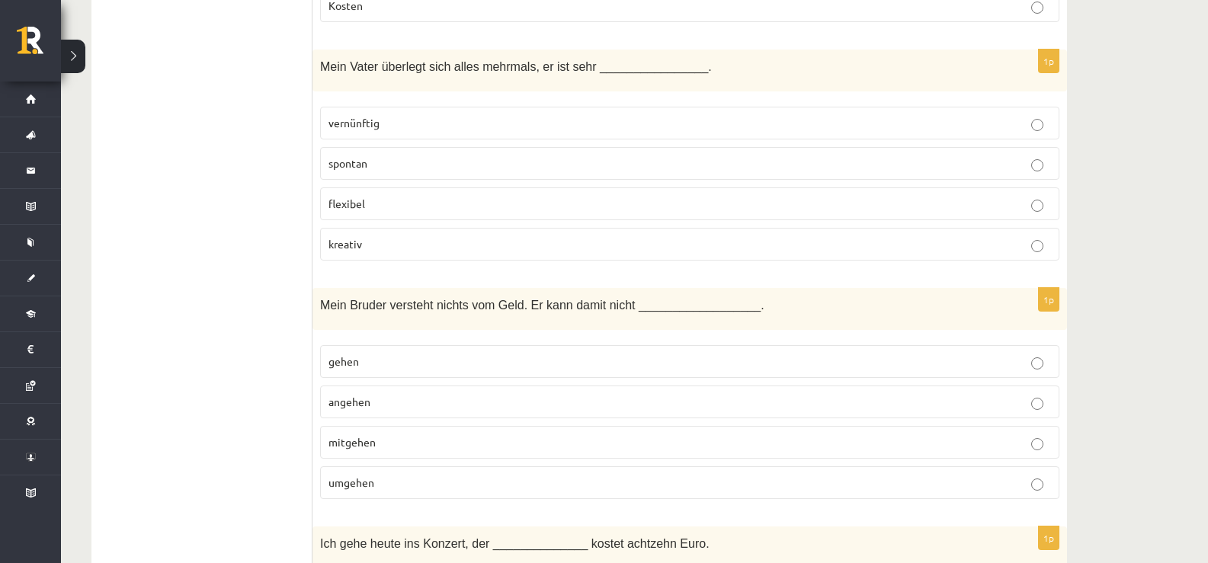
scroll to position [5032, 0]
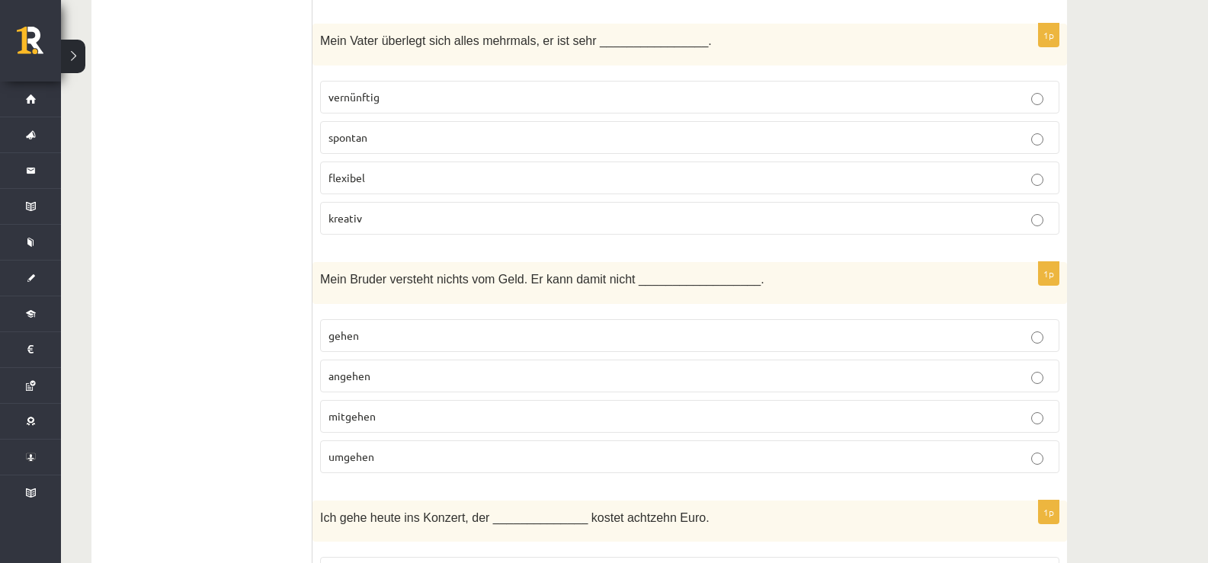
drag, startPoint x: 378, startPoint y: 338, endPoint x: 374, endPoint y: 258, distance: 79.4
click at [378, 332] on p "gehen" at bounding box center [690, 336] width 723 height 16
click at [420, 451] on p "umgehen" at bounding box center [690, 457] width 723 height 16
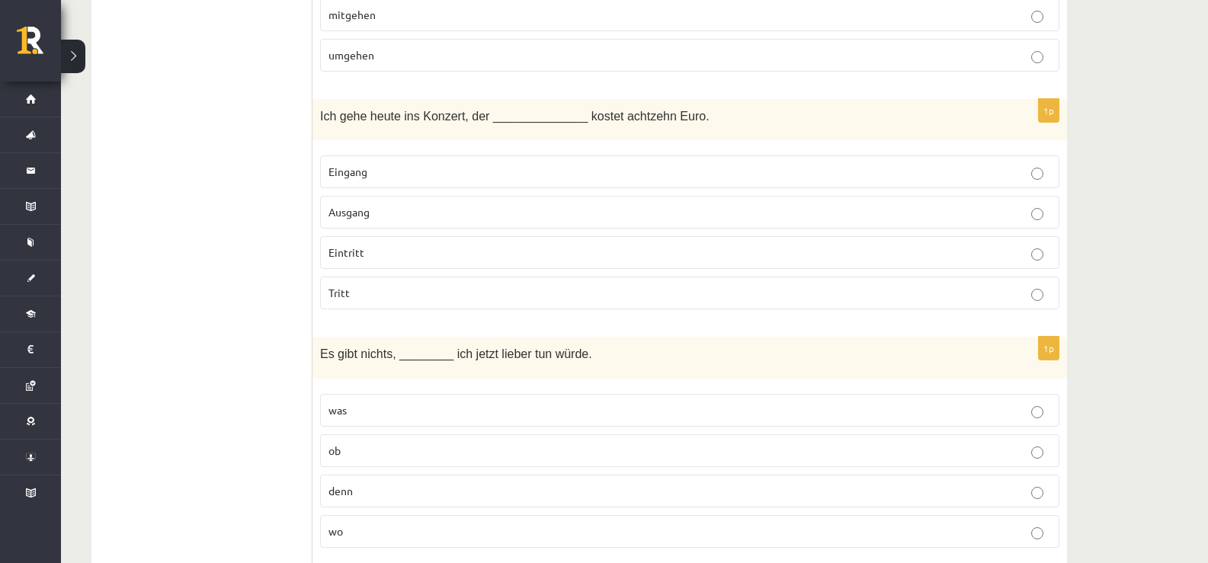
scroll to position [5436, 0]
click at [431, 204] on p "Ausgang" at bounding box center [690, 211] width 723 height 16
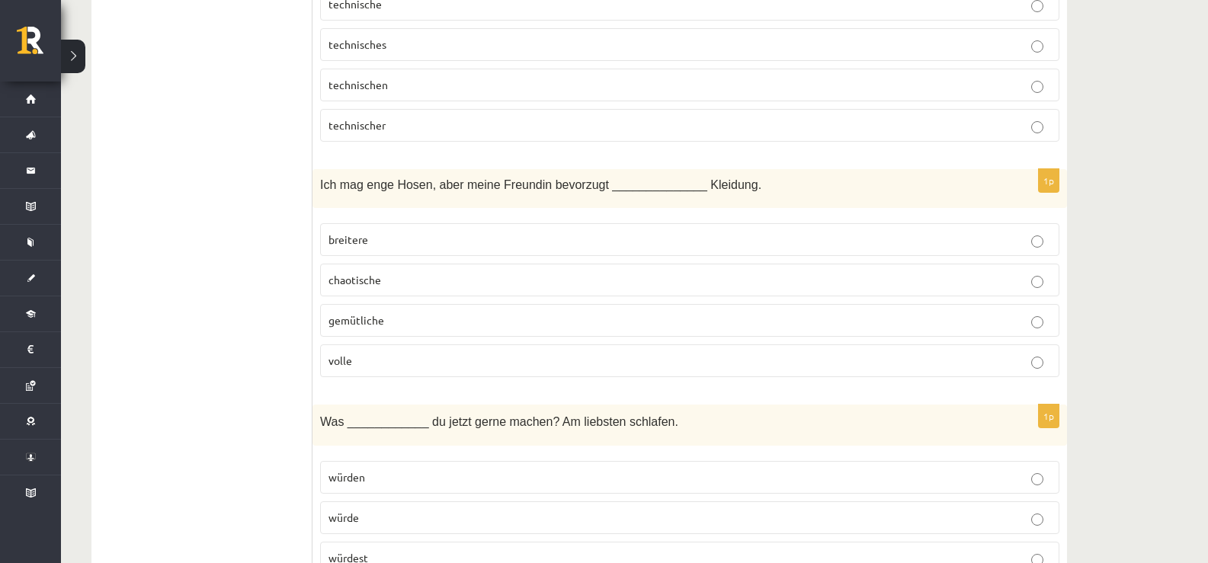
scroll to position [6667, 0]
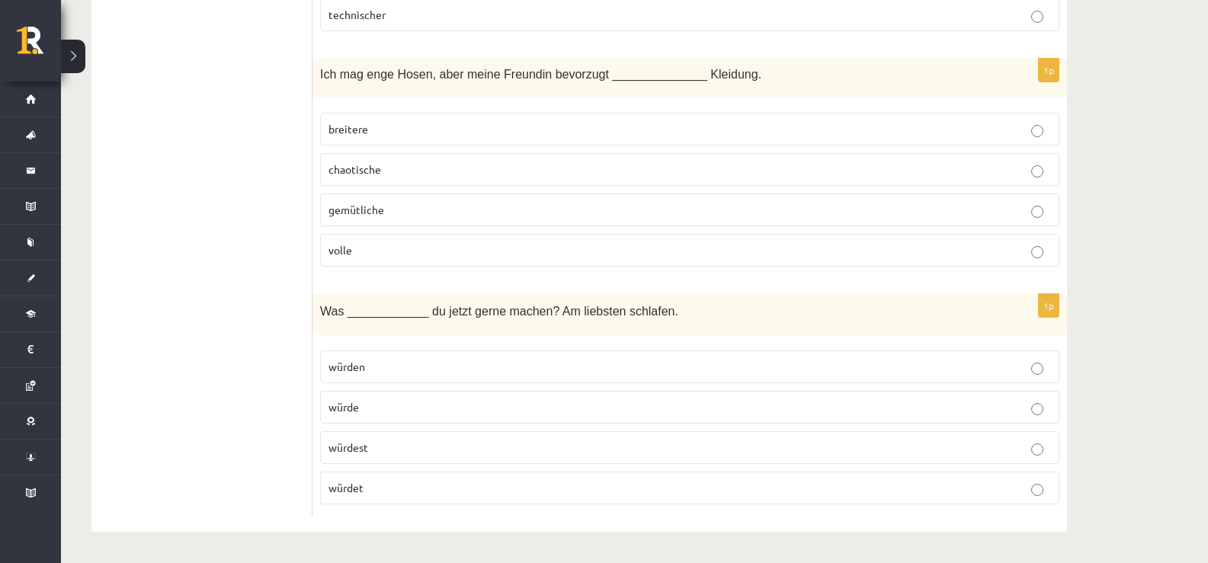
click at [368, 374] on p "würden" at bounding box center [690, 367] width 723 height 16
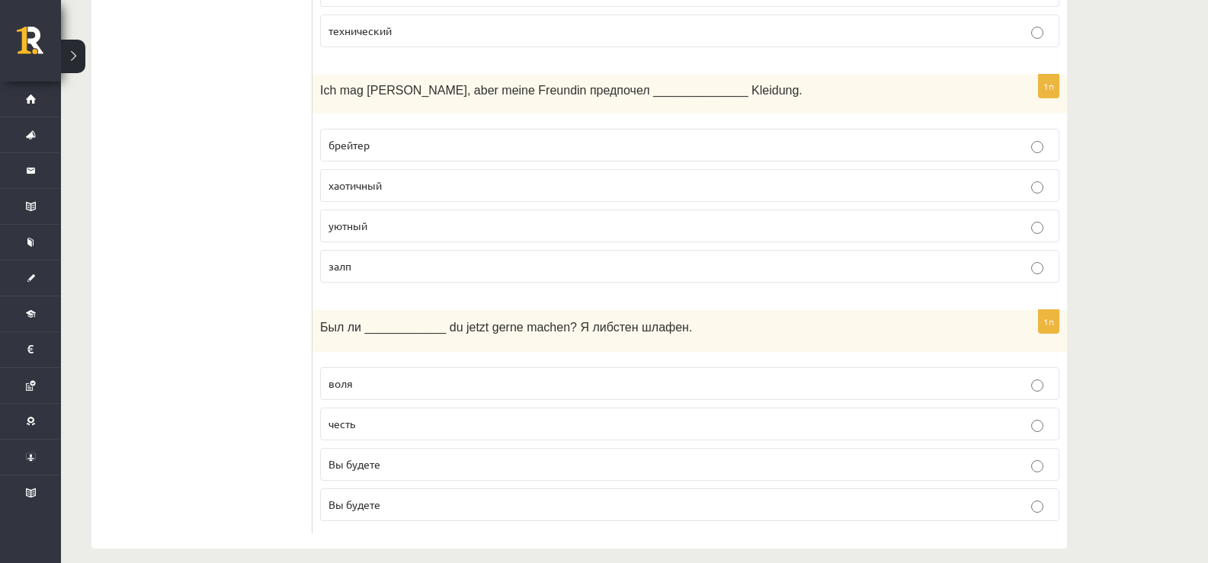
click at [403, 218] on p "уютный" at bounding box center [690, 226] width 723 height 16
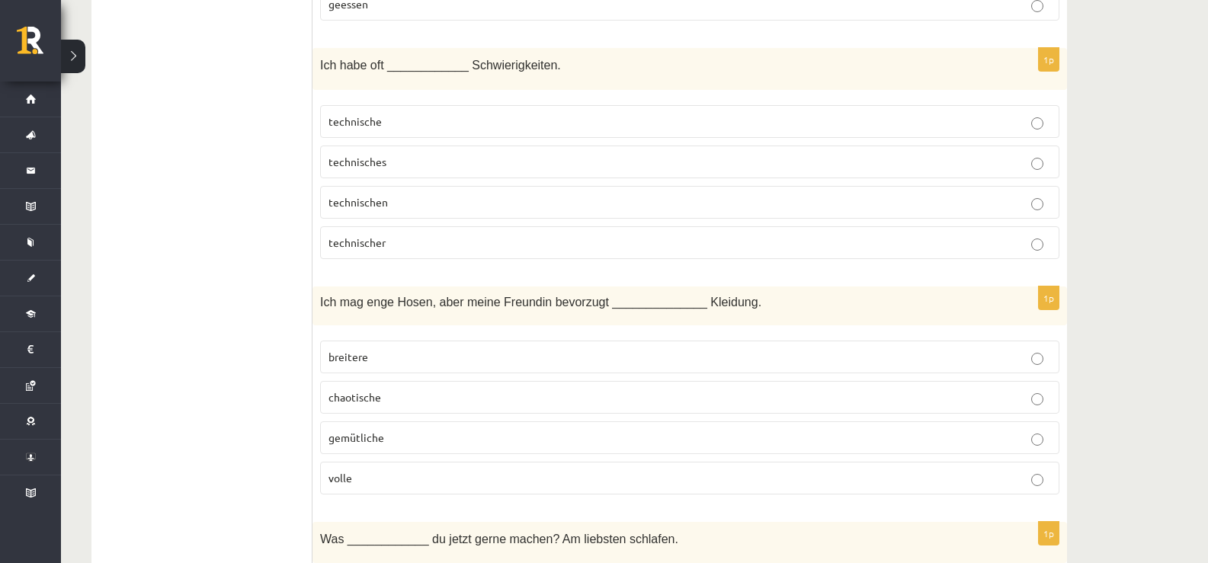
scroll to position [6362, 0]
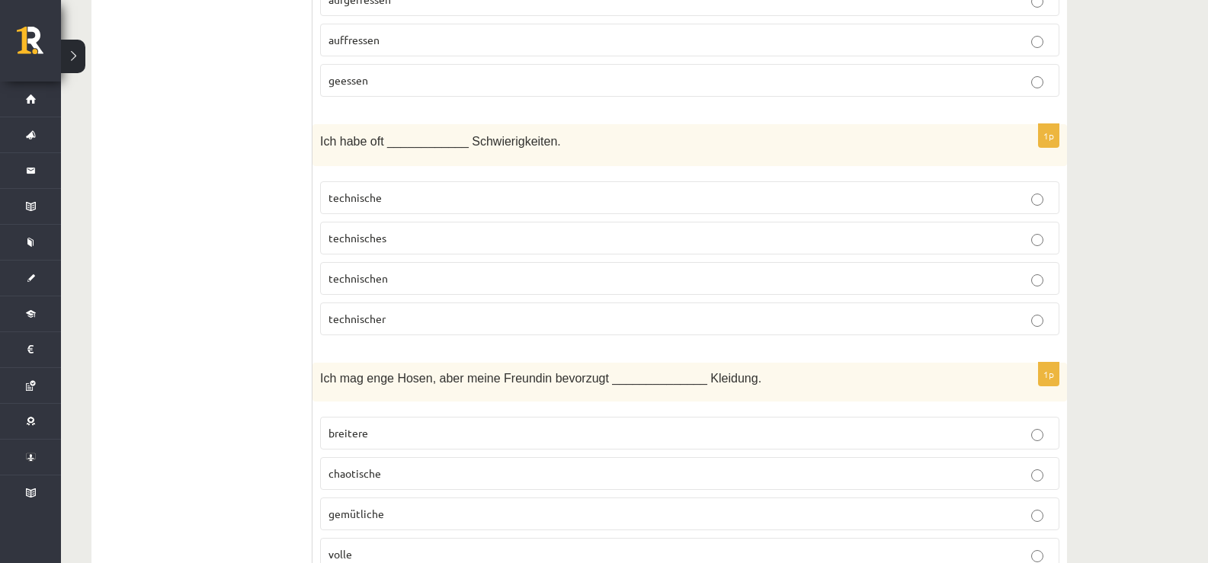
click at [445, 233] on p "technisches" at bounding box center [690, 238] width 723 height 16
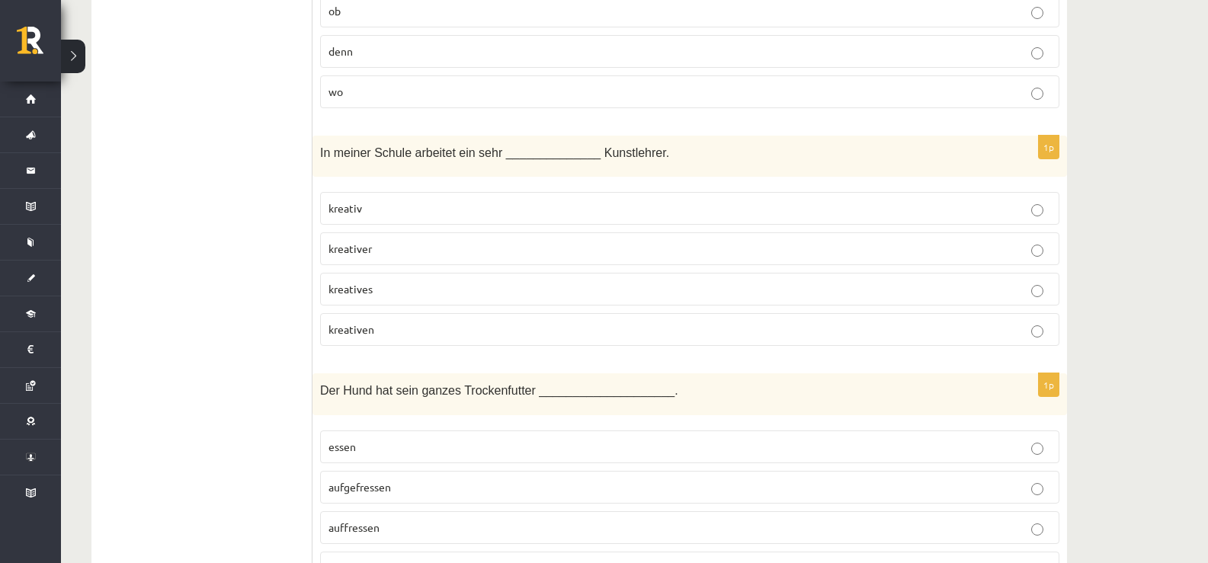
scroll to position [5828, 0]
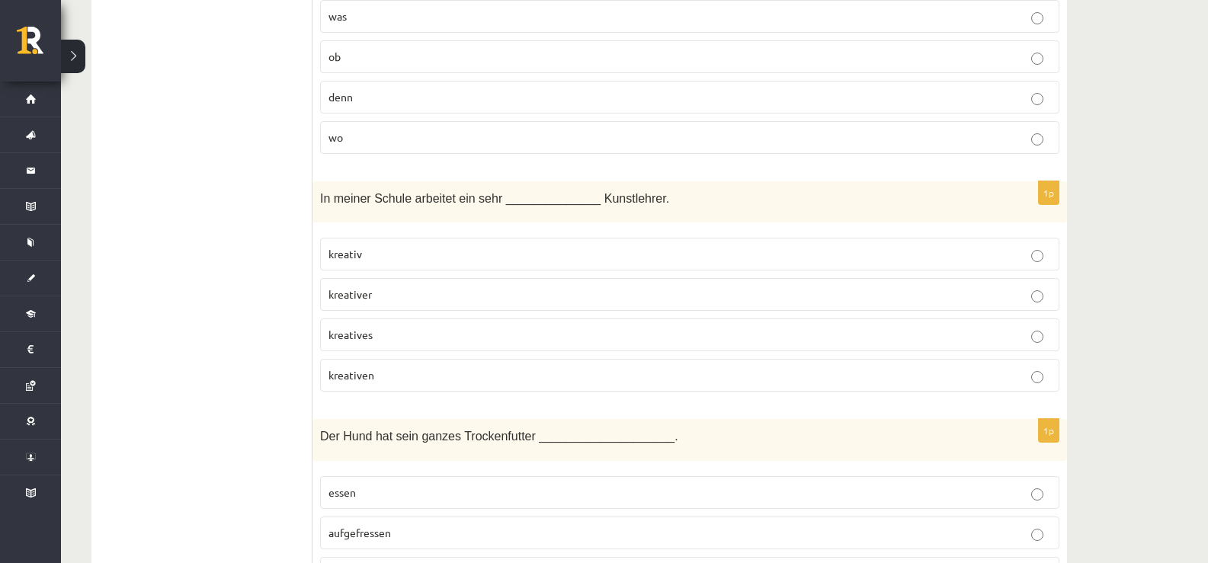
click at [397, 329] on p "kreatives" at bounding box center [690, 335] width 723 height 16
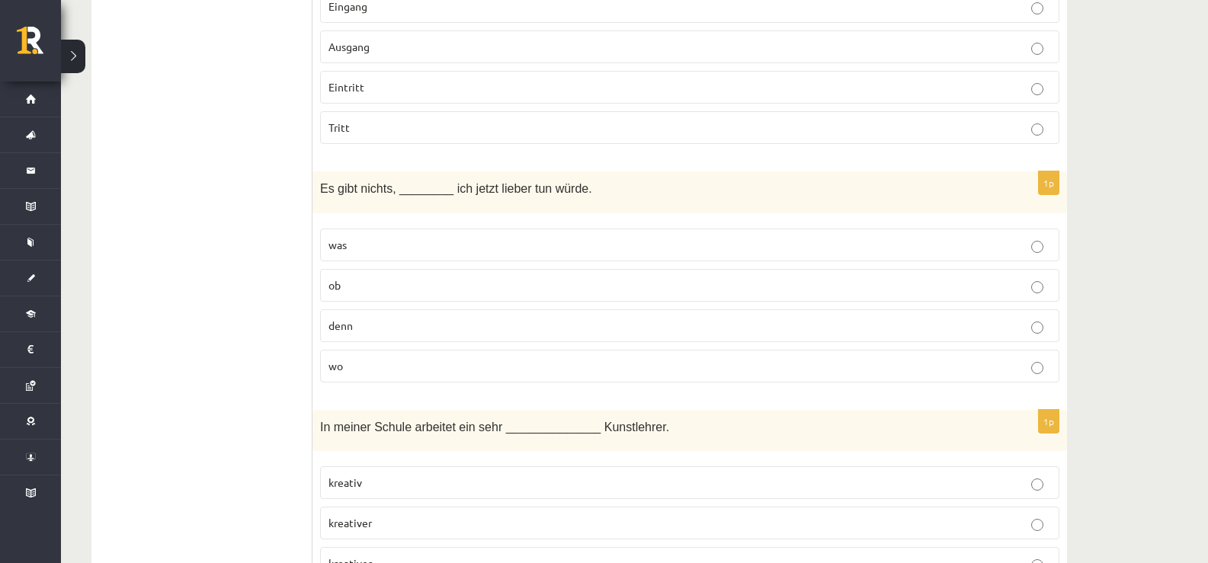
scroll to position [5523, 0]
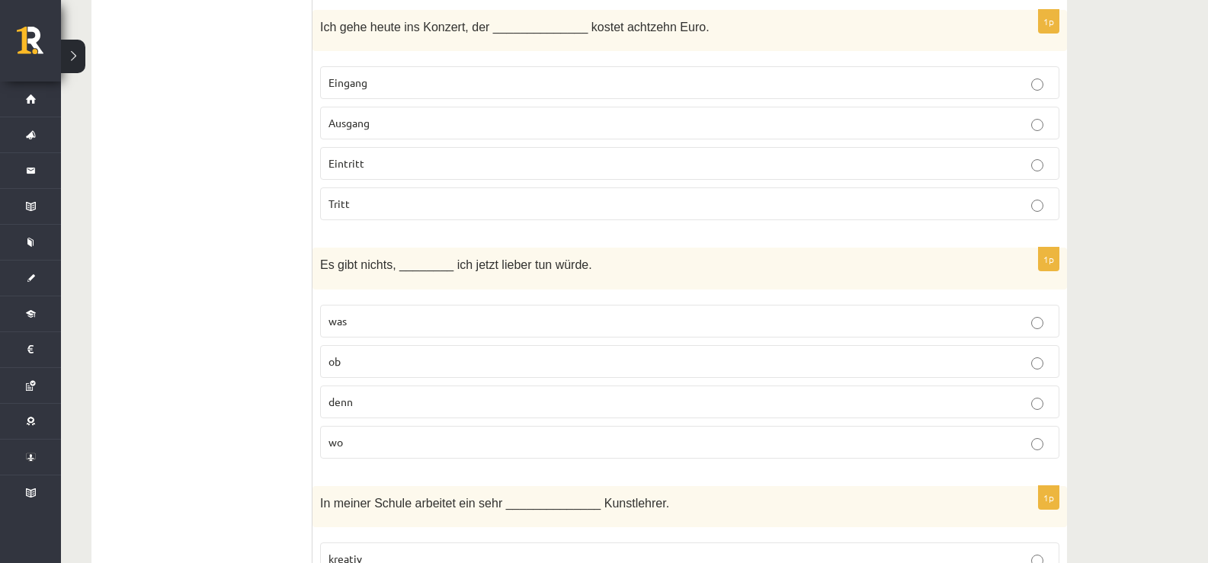
click at [385, 314] on p "was" at bounding box center [690, 321] width 723 height 16
click at [350, 374] on label "ob" at bounding box center [690, 361] width 740 height 33
click at [392, 416] on label "denn" at bounding box center [690, 402] width 740 height 33
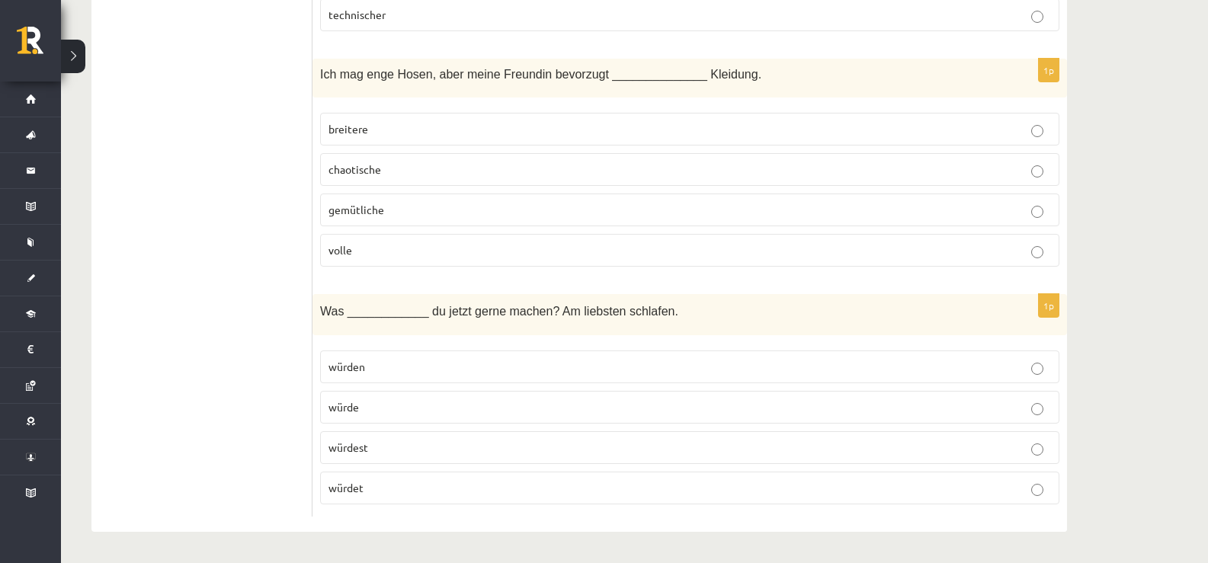
scroll to position [0, 0]
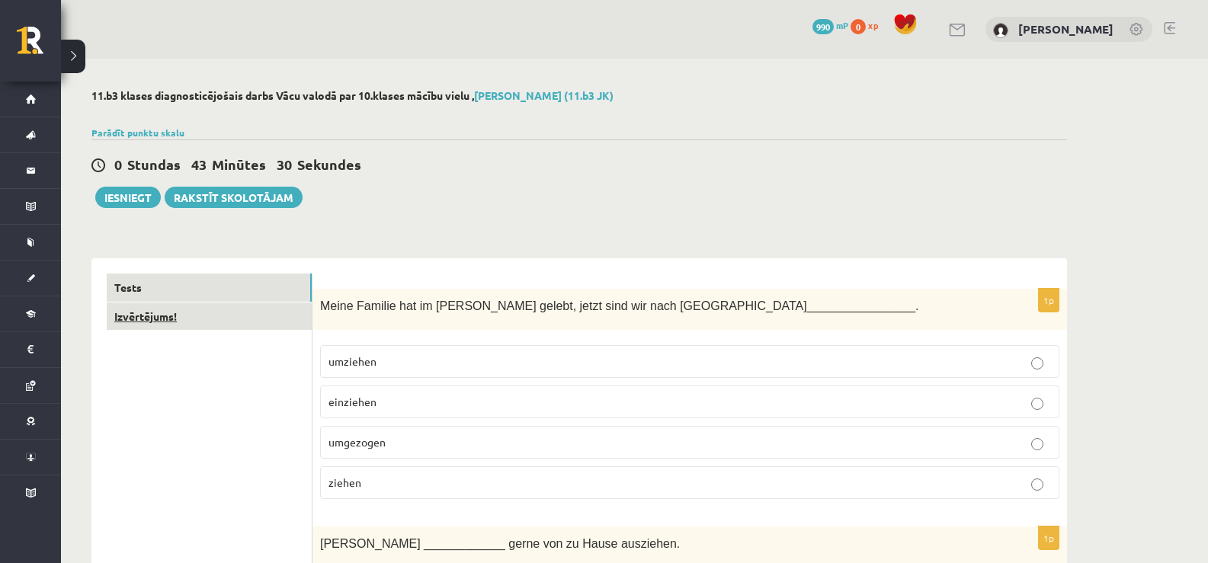
click at [219, 315] on link "Izvērtējums!" at bounding box center [209, 317] width 205 height 28
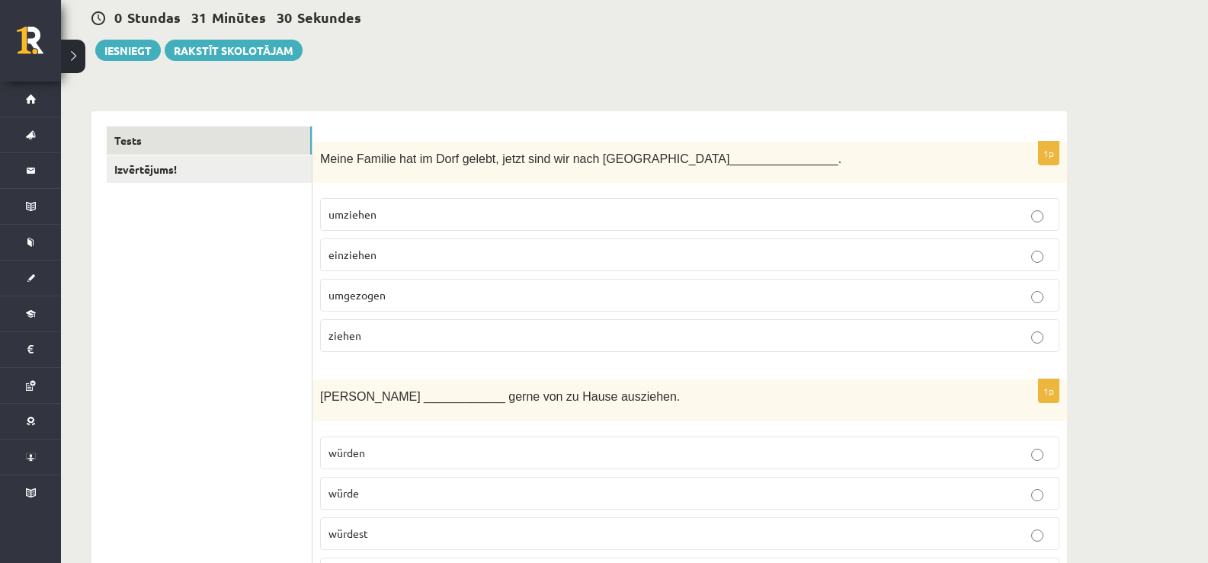
scroll to position [152, 0]
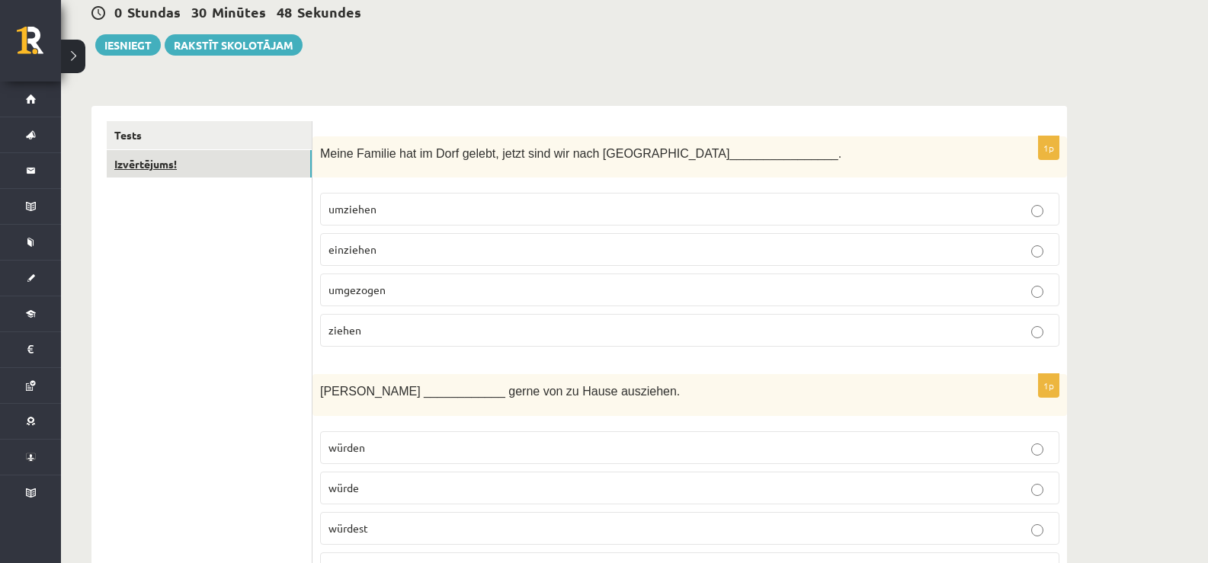
click at [214, 164] on link "Izvērtējums!" at bounding box center [209, 164] width 205 height 28
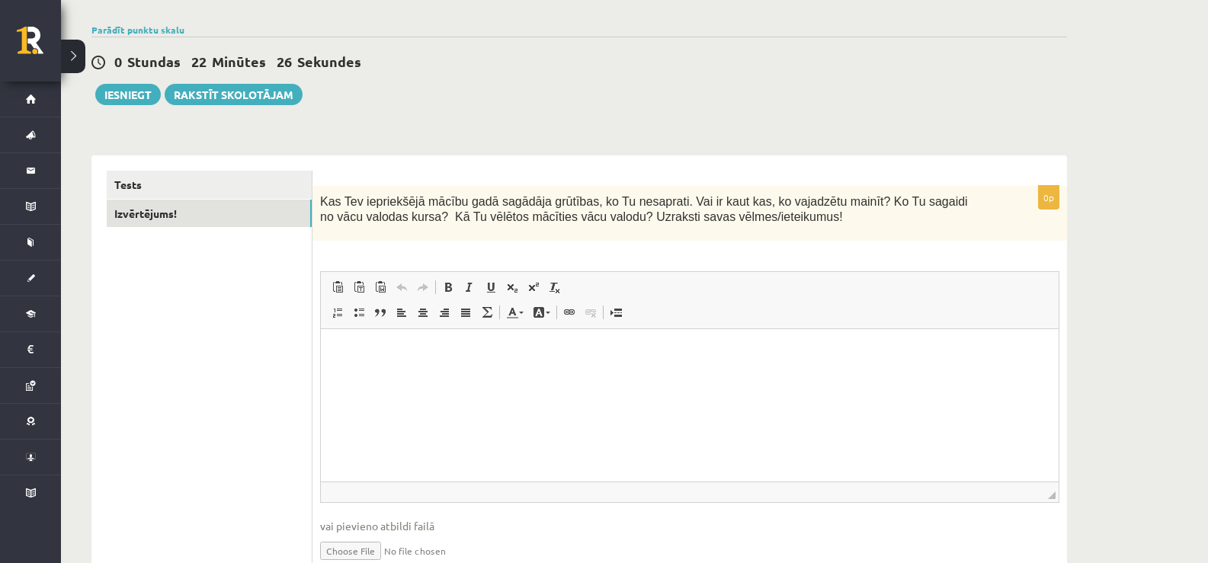
scroll to position [175, 0]
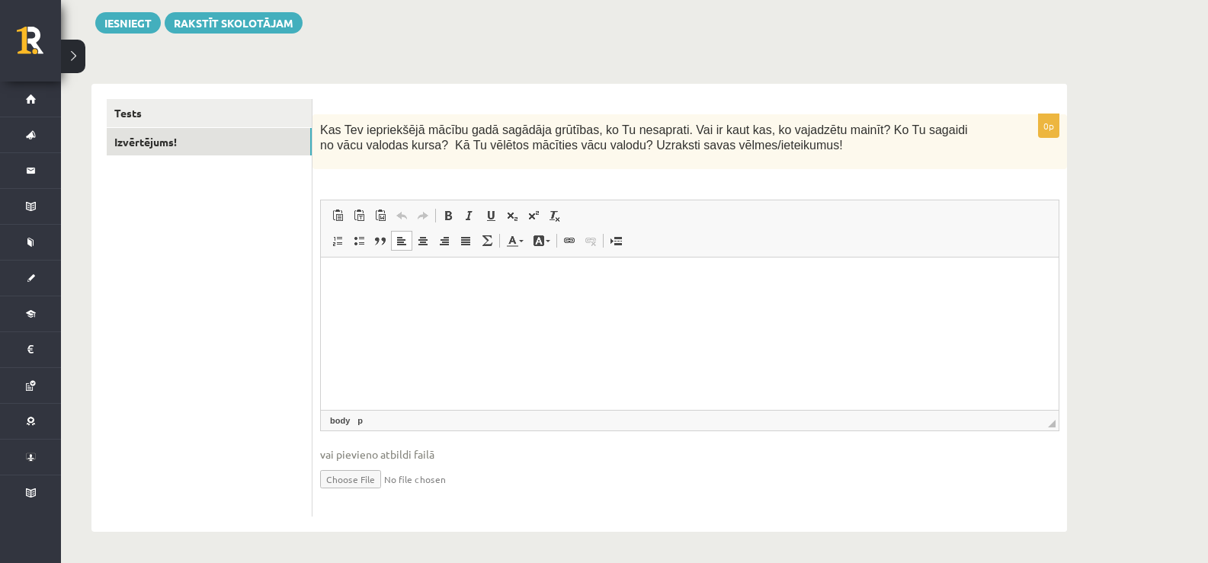
click at [387, 303] on html at bounding box center [690, 280] width 738 height 47
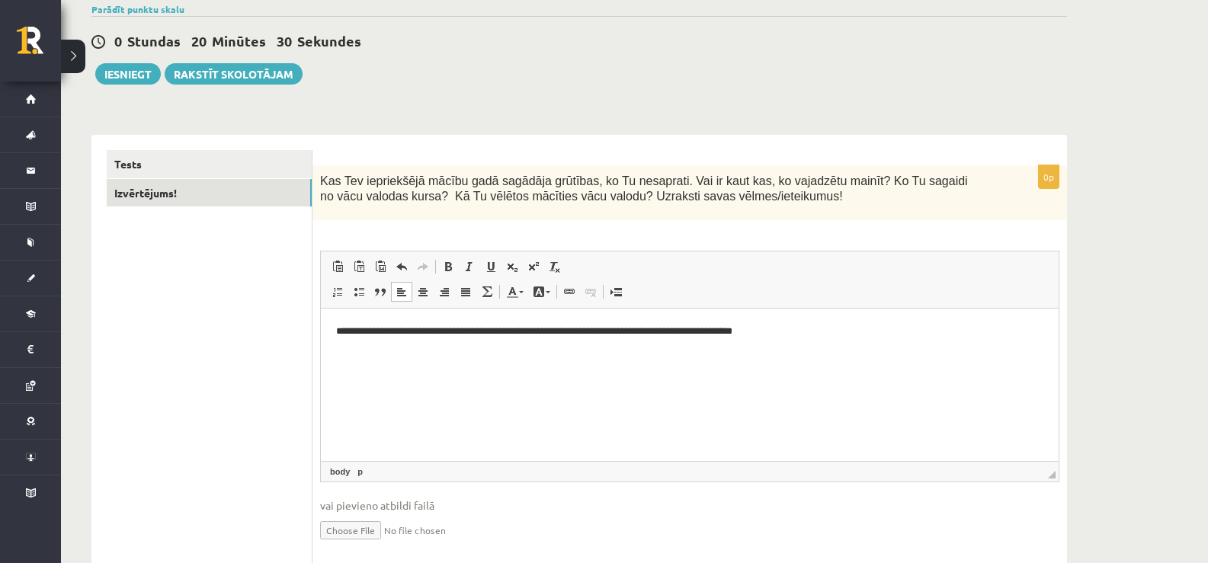
scroll to position [99, 0]
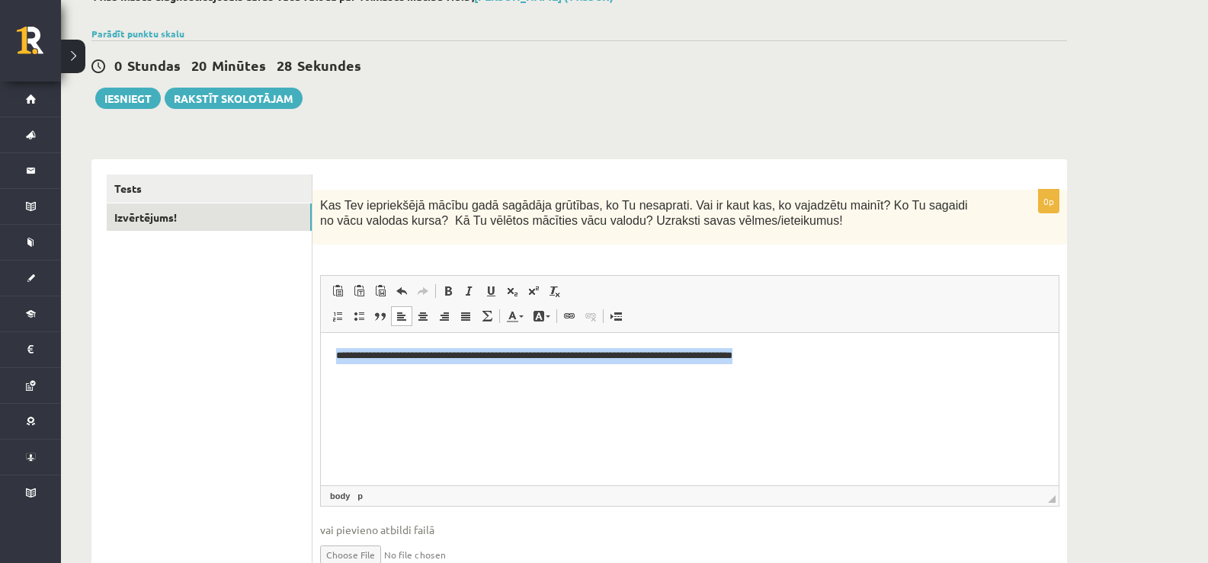
drag, startPoint x: 668, startPoint y: 364, endPoint x: 242, endPoint y: 357, distance: 425.5
click at [321, 357] on html "**********" at bounding box center [690, 355] width 738 height 47
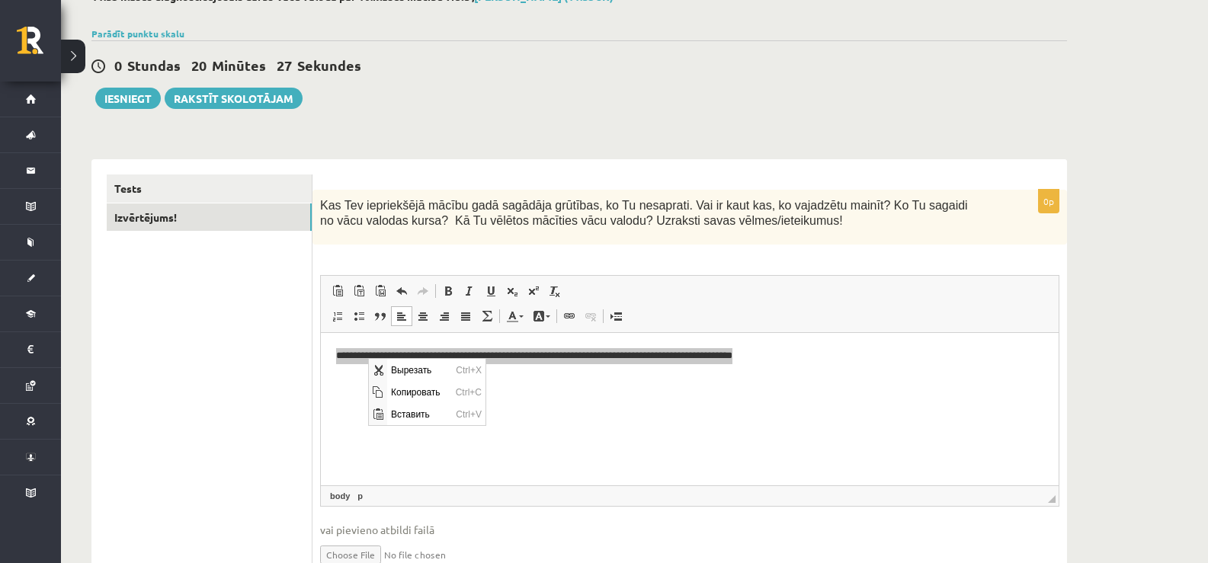
scroll to position [0, 0]
click at [396, 397] on span "Копировать" at bounding box center [419, 391] width 65 height 22
copy p "**********"
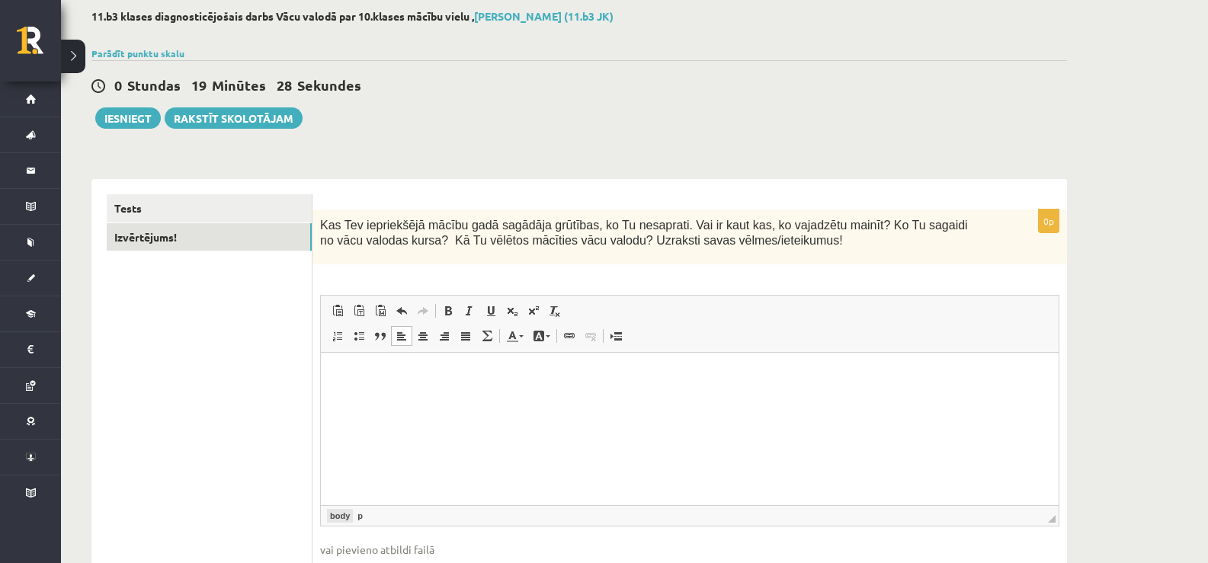
scroll to position [175, 0]
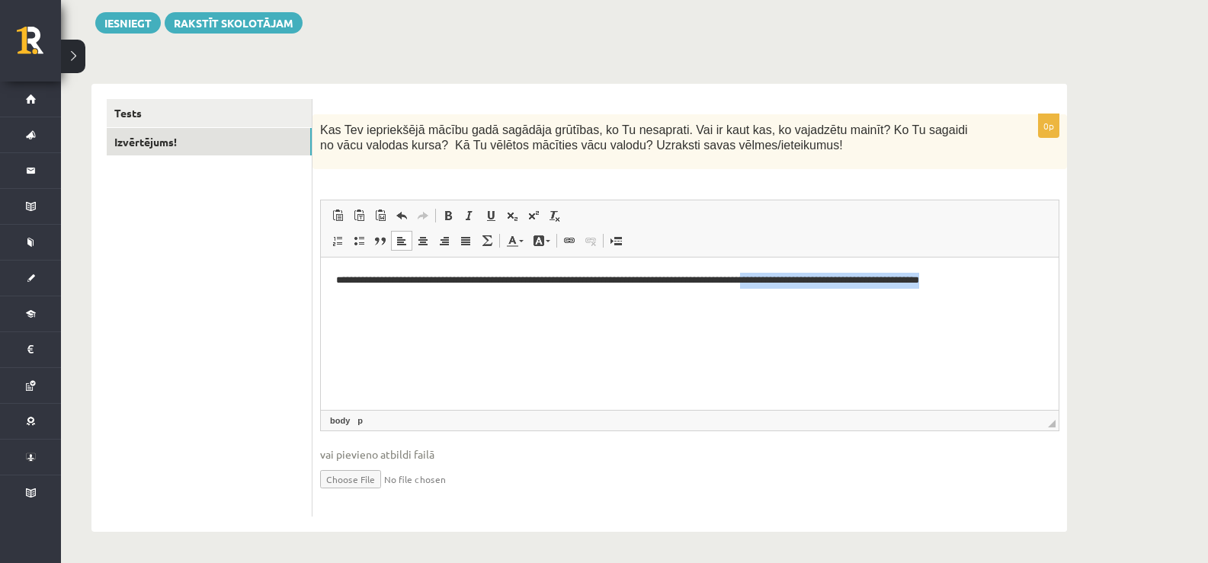
drag, startPoint x: 1026, startPoint y: 281, endPoint x: 791, endPoint y: 286, distance: 234.9
click at [791, 286] on p "**********" at bounding box center [690, 280] width 708 height 16
click at [788, 285] on p "**********" at bounding box center [690, 280] width 708 height 16
drag, startPoint x: 788, startPoint y: 285, endPoint x: 1028, endPoint y: 270, distance: 240.7
click at [1027, 270] on html "**********" at bounding box center [690, 280] width 738 height 47
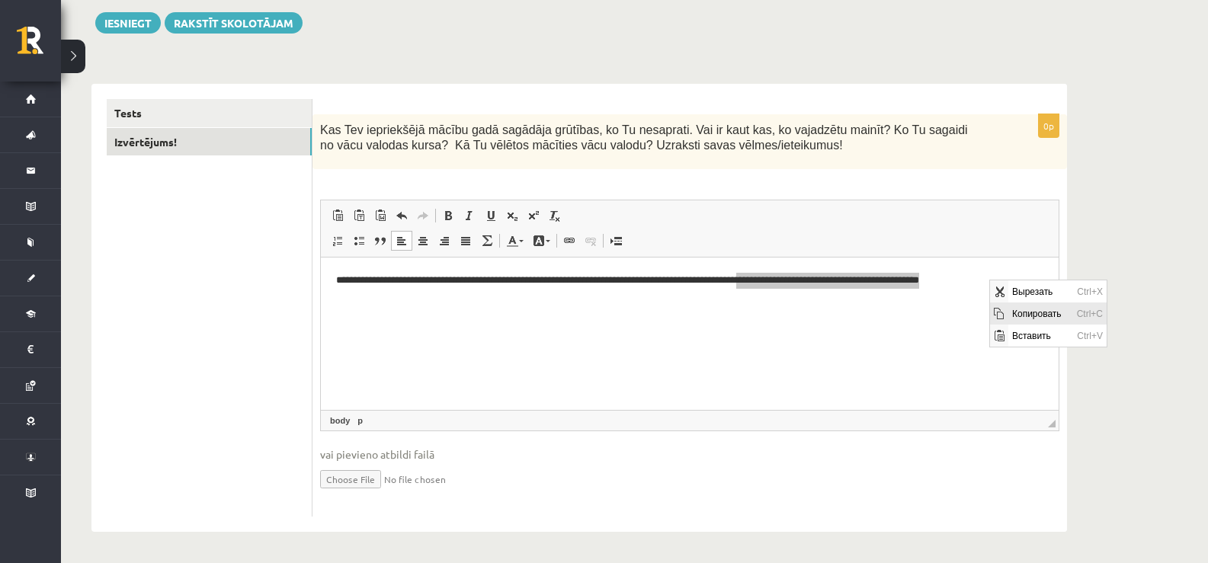
click at [1016, 309] on span "Копировать" at bounding box center [1041, 313] width 65 height 22
copy p "**********"
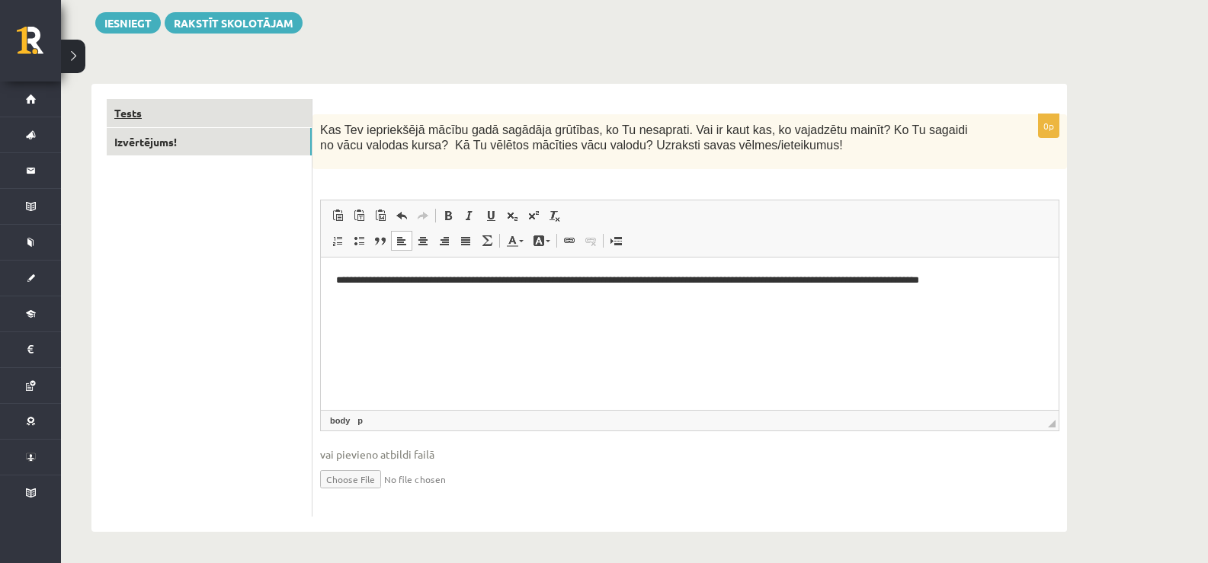
click at [193, 114] on link "Tests" at bounding box center [209, 113] width 205 height 28
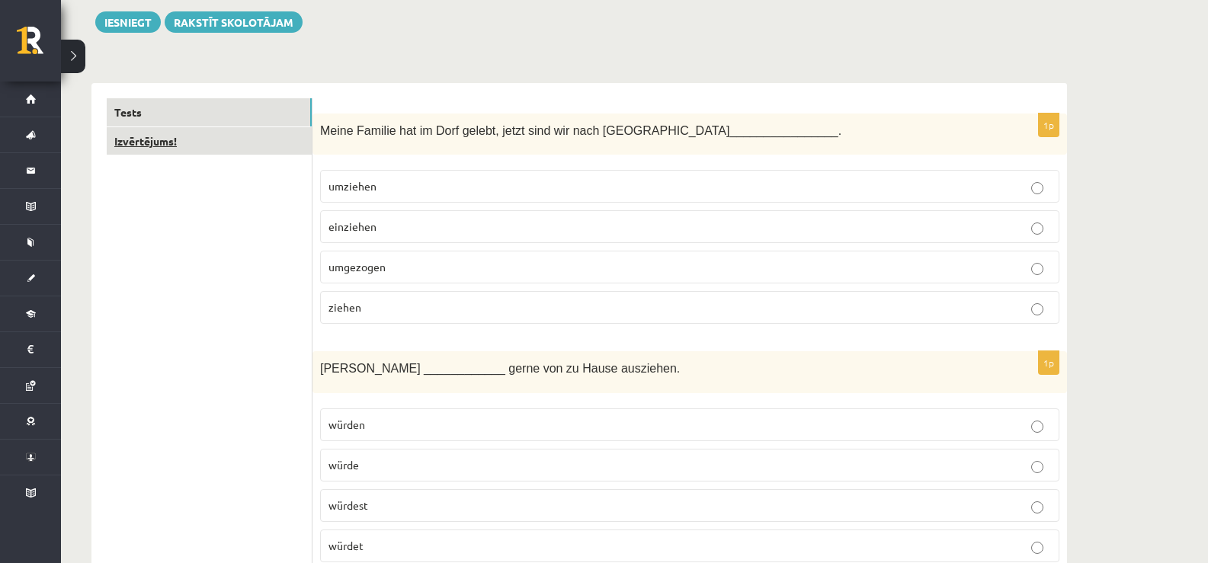
click at [188, 127] on link "Izvērtējums!" at bounding box center [209, 141] width 205 height 28
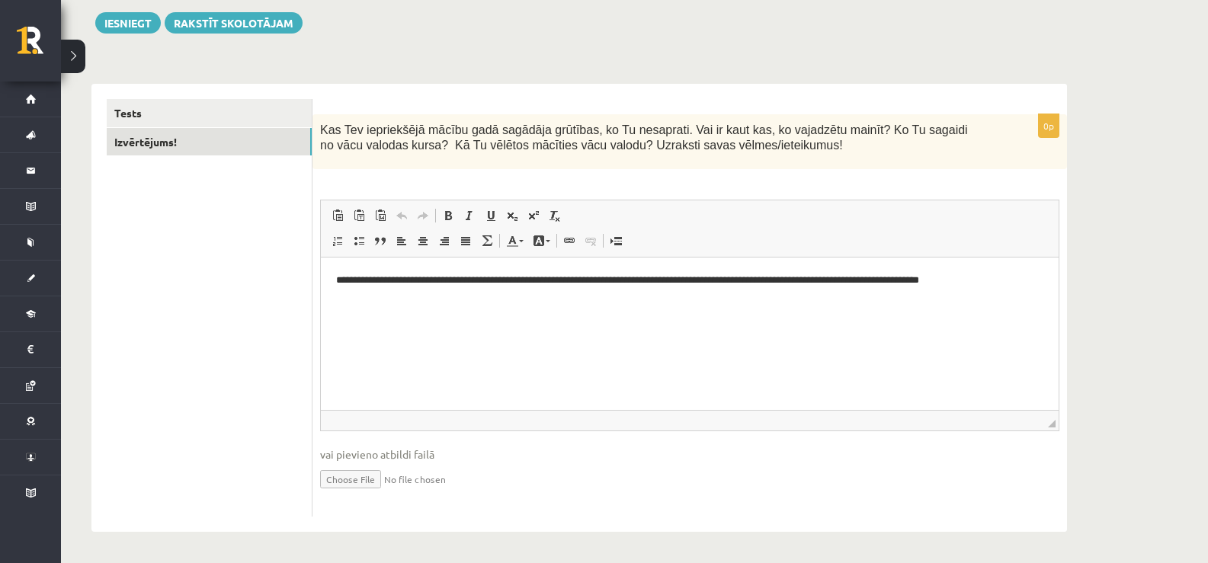
scroll to position [0, 0]
click at [152, 113] on link "Tests" at bounding box center [209, 113] width 205 height 28
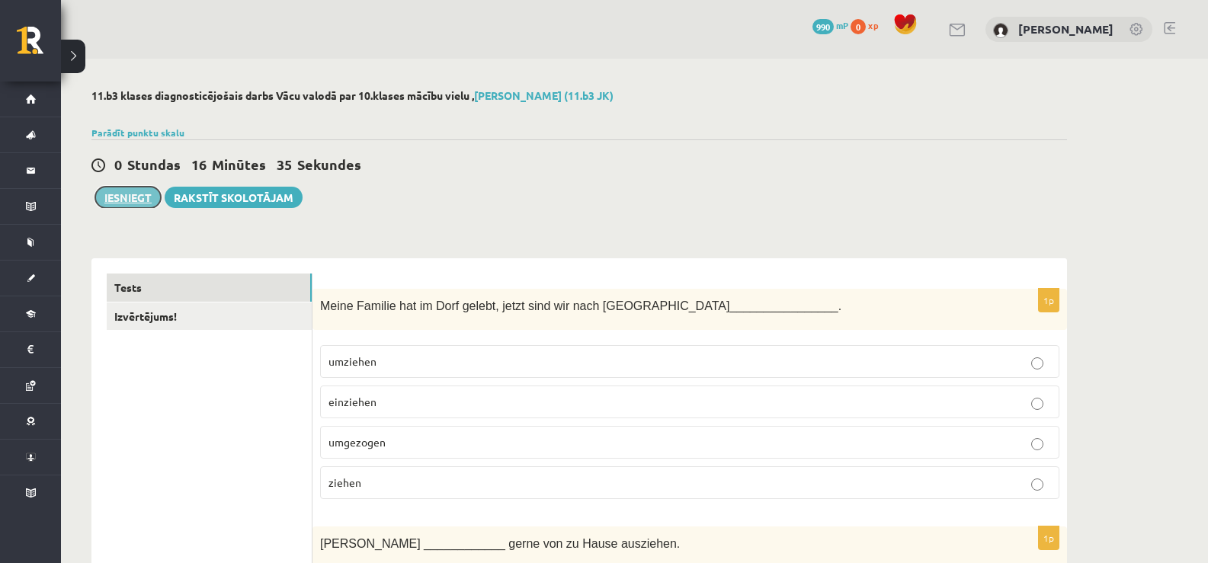
click at [139, 202] on button "Iesniegt" at bounding box center [128, 197] width 66 height 21
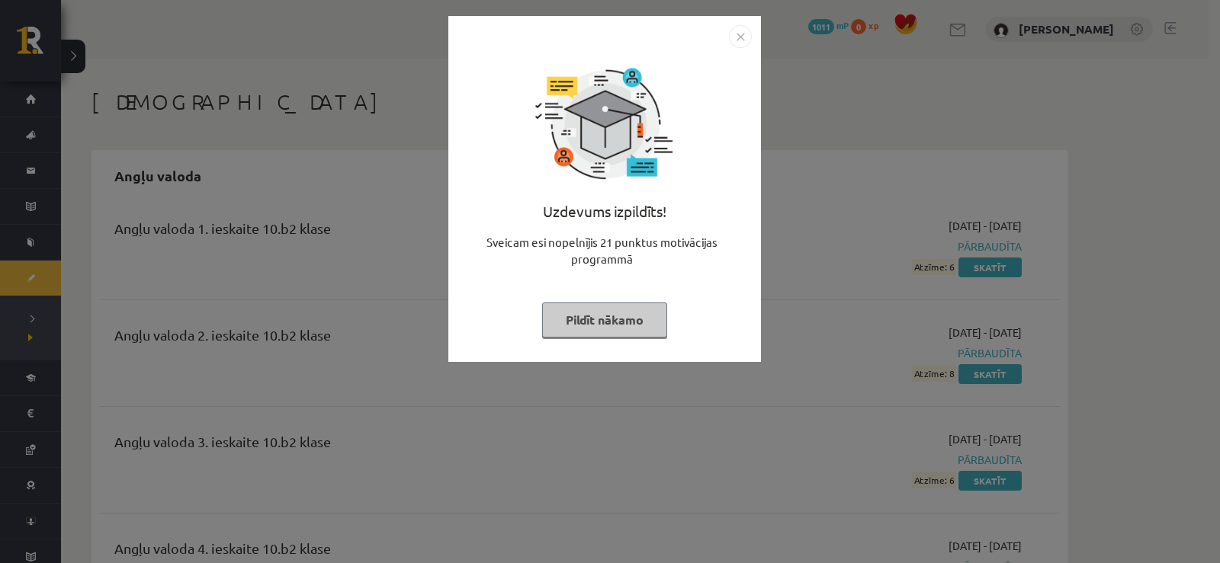
click at [136, 311] on div "Uzdevums izpildīts! Sveicam esi nopelnījis 21 punktus motivācijas programmā Pil…" at bounding box center [610, 281] width 1220 height 563
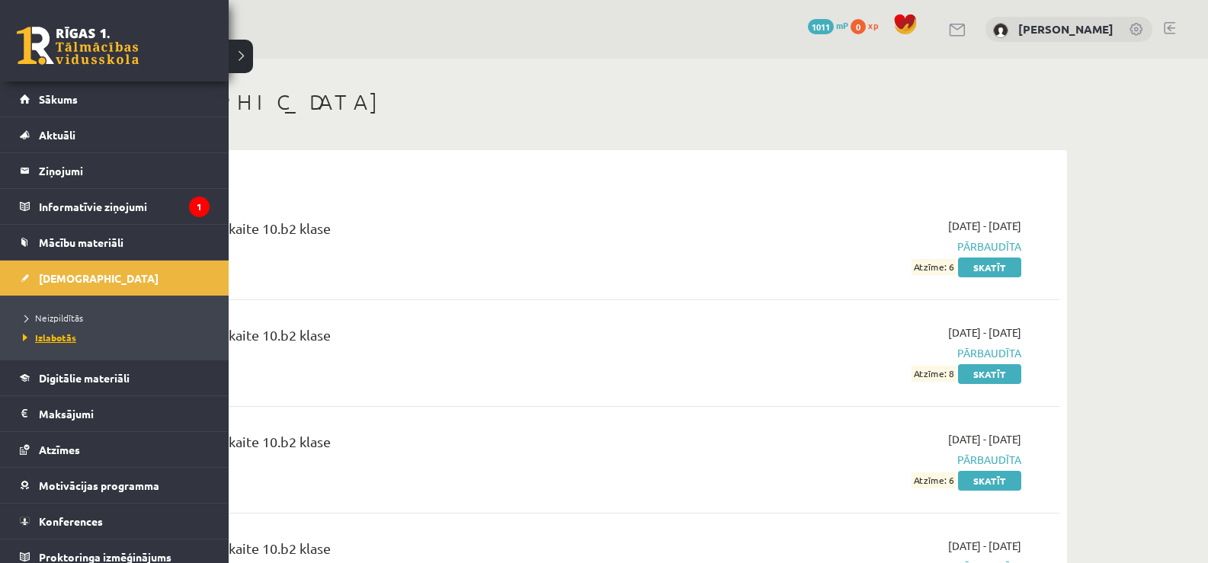
click at [40, 342] on span "Izlabotās" at bounding box center [47, 338] width 57 height 12
click at [43, 317] on span "Neizpildītās" at bounding box center [51, 318] width 64 height 12
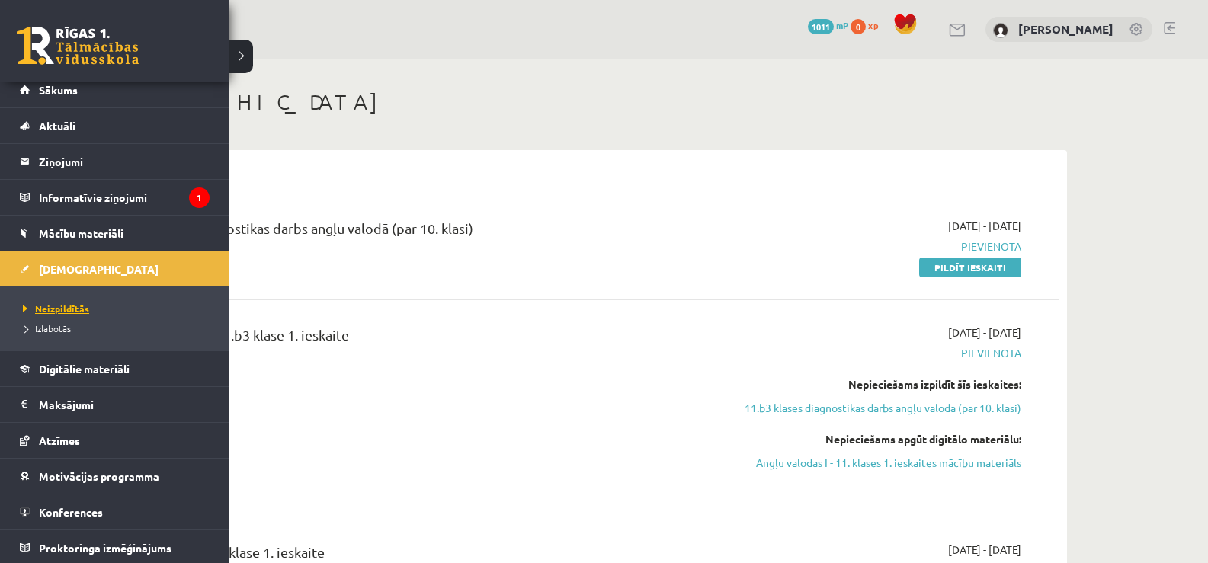
scroll to position [11, 0]
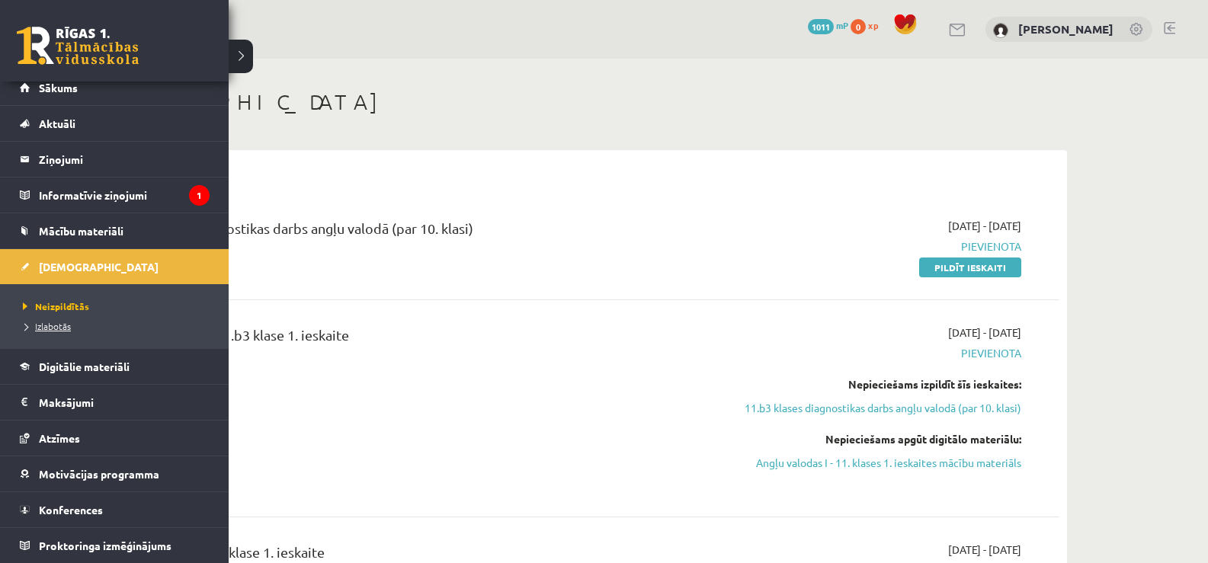
click at [43, 324] on span "Izlabotās" at bounding box center [45, 326] width 52 height 12
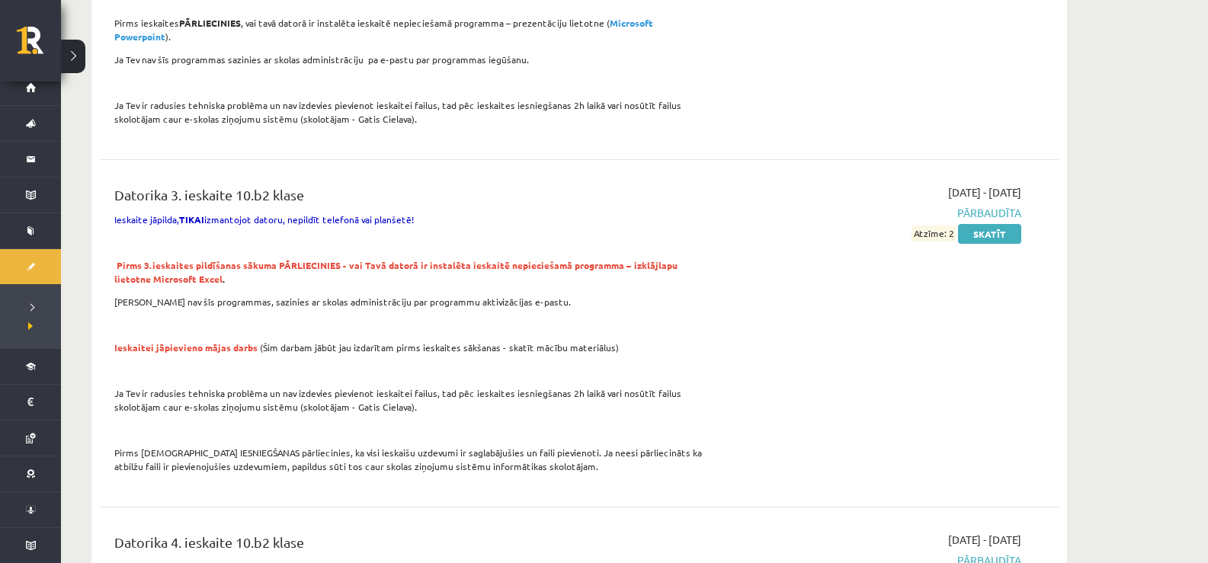
scroll to position [2135, 0]
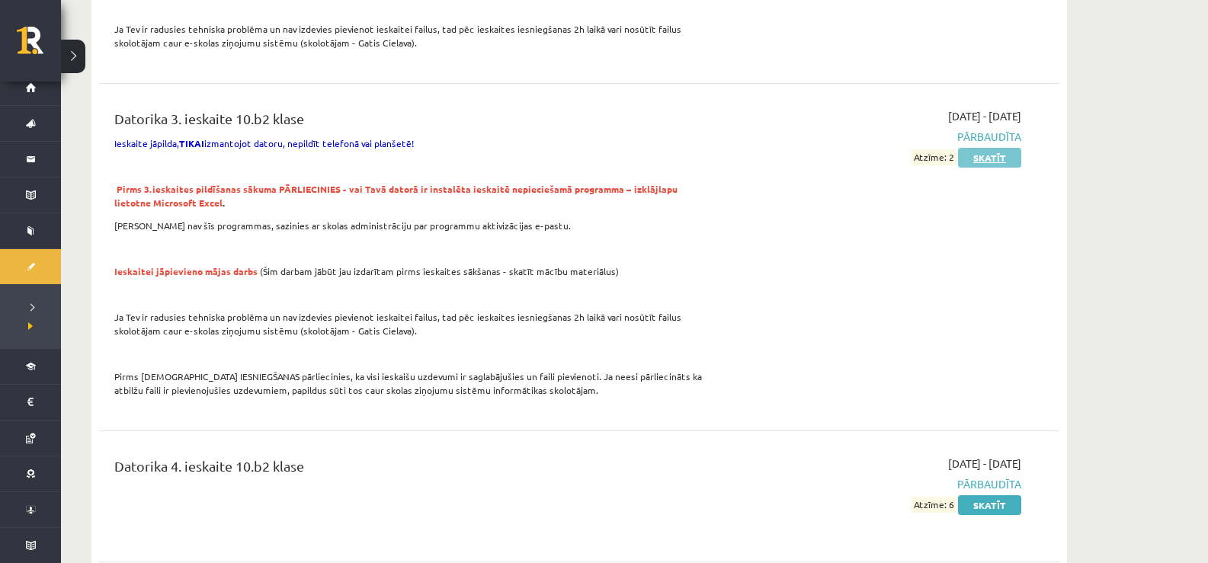
click at [1003, 148] on link "Skatīt" at bounding box center [989, 158] width 63 height 20
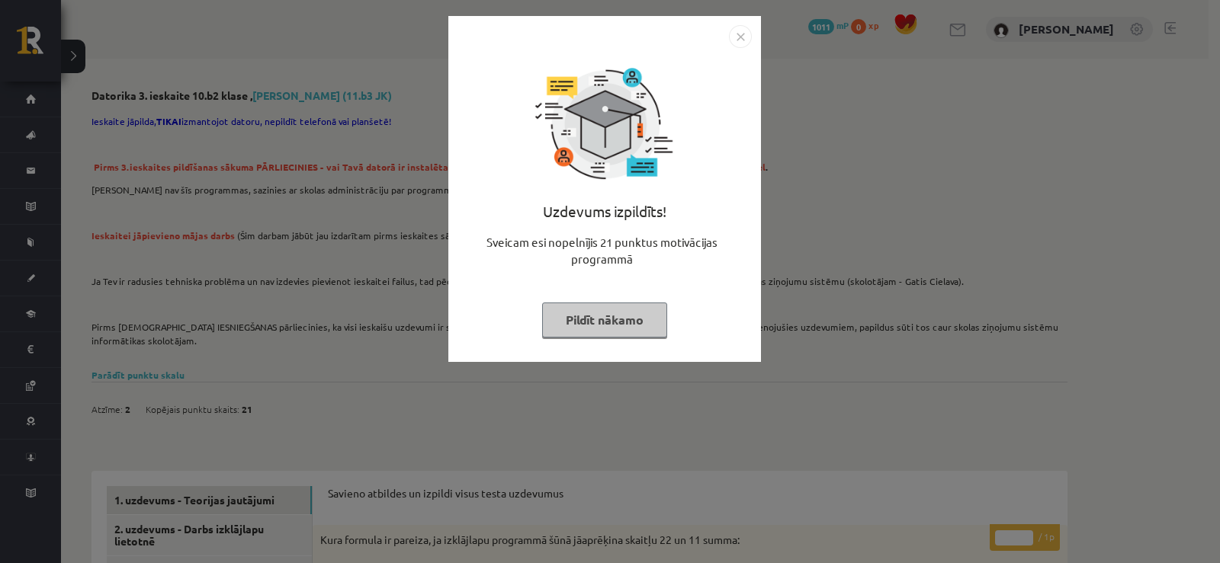
drag, startPoint x: 753, startPoint y: 44, endPoint x: 745, endPoint y: 39, distance: 9.9
click at [752, 44] on div "Uzdevums izpildīts! Sveicam esi nopelnījis 21 punktus motivācijas programmā Pil…" at bounding box center [604, 189] width 313 height 346
click at [745, 39] on img "Close" at bounding box center [740, 36] width 23 height 23
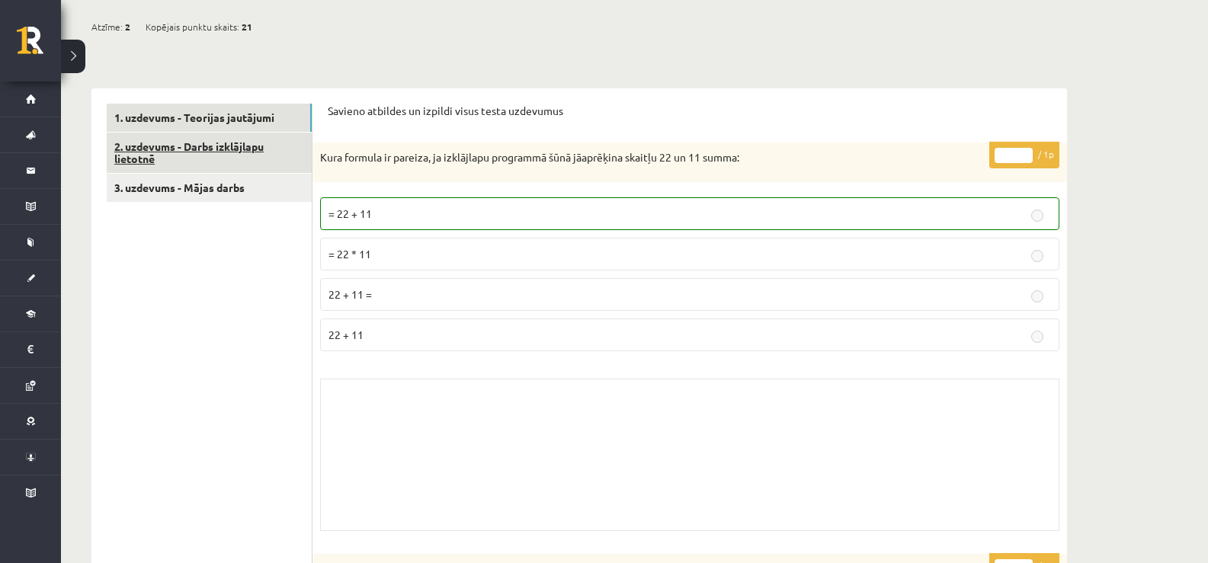
scroll to position [381, 0]
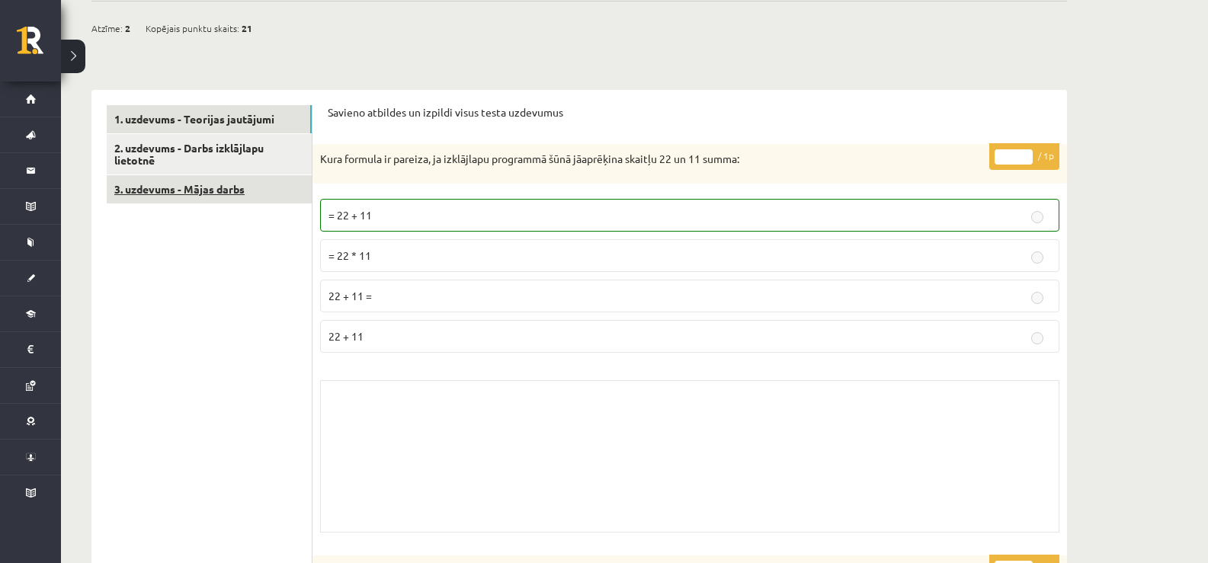
click at [182, 196] on link "3. uzdevums - Mājas darbs" at bounding box center [209, 189] width 205 height 28
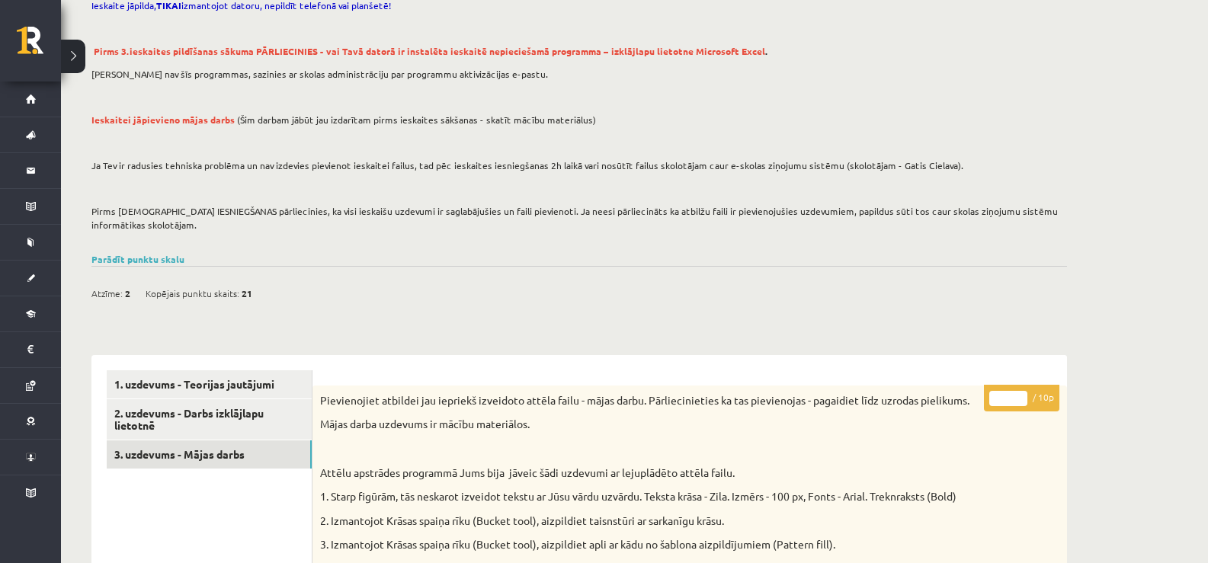
scroll to position [115, 0]
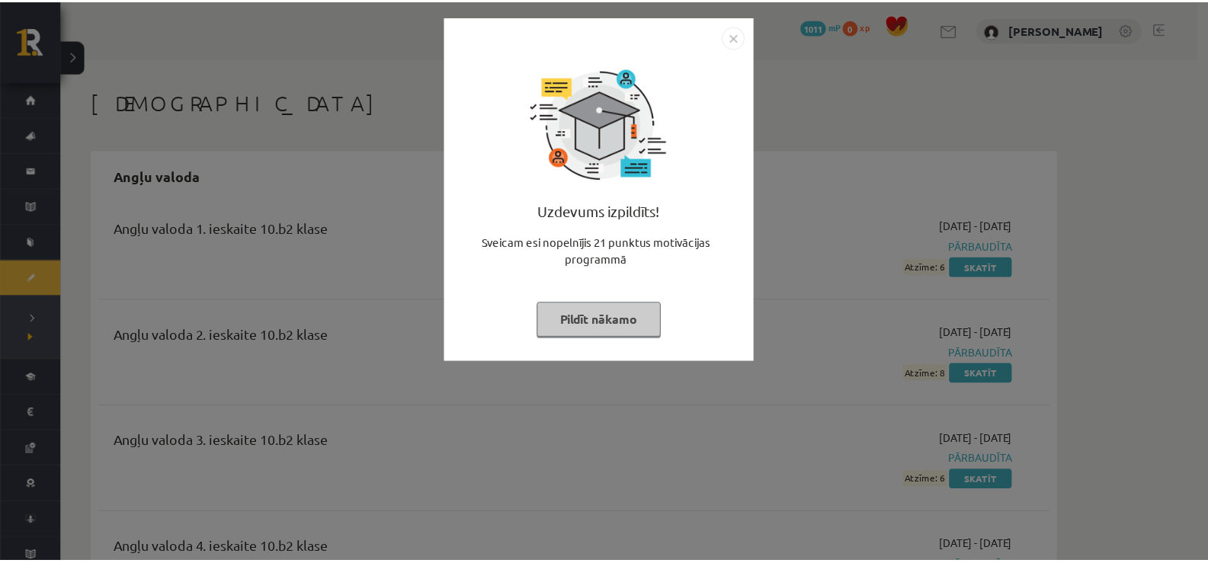
scroll to position [2135, 0]
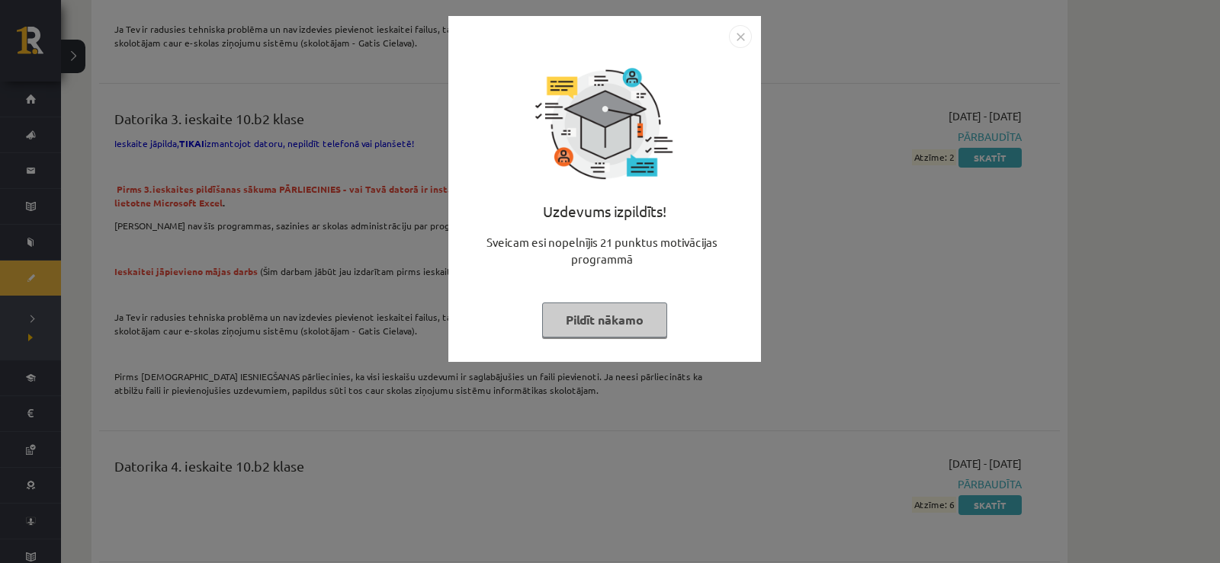
click at [742, 36] on img "Close" at bounding box center [740, 36] width 23 height 23
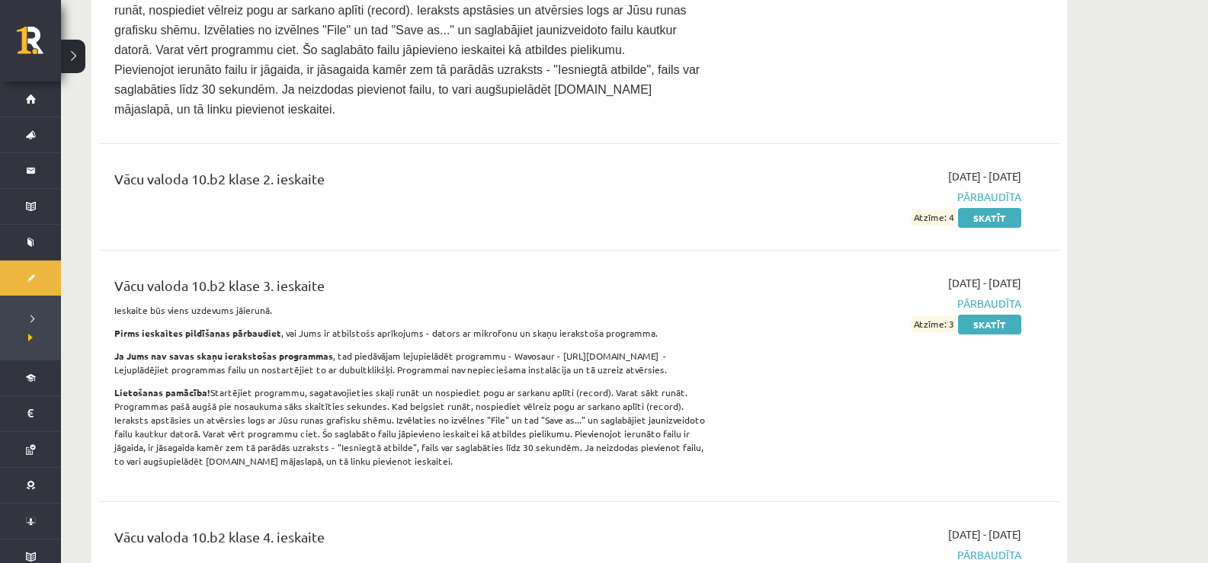
scroll to position [8337, 0]
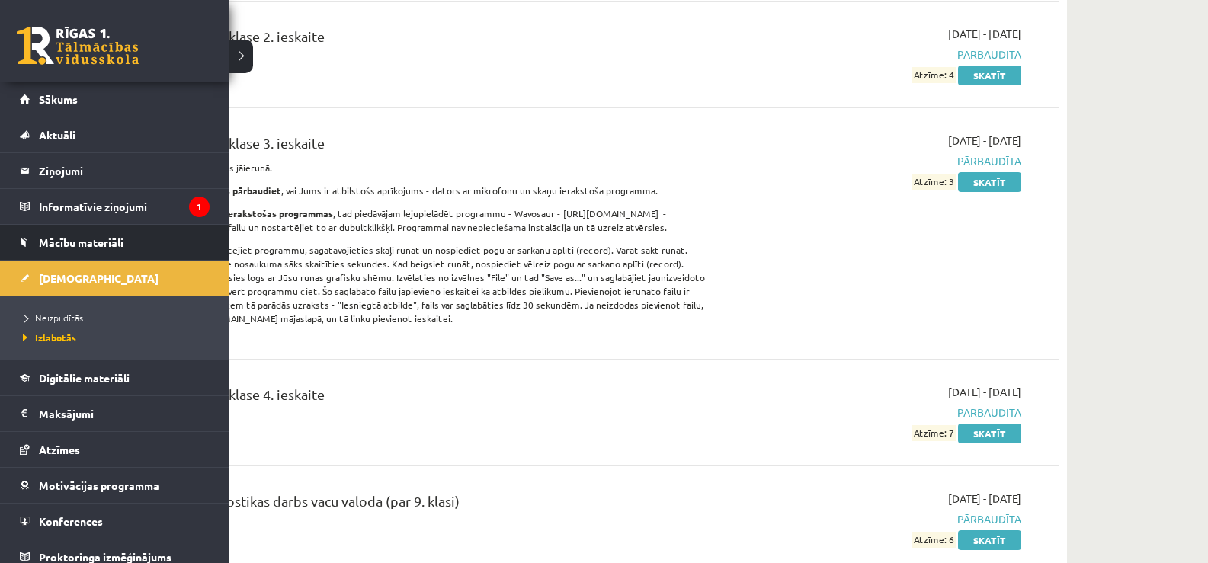
click at [60, 249] on link "Mācību materiāli" at bounding box center [115, 242] width 190 height 35
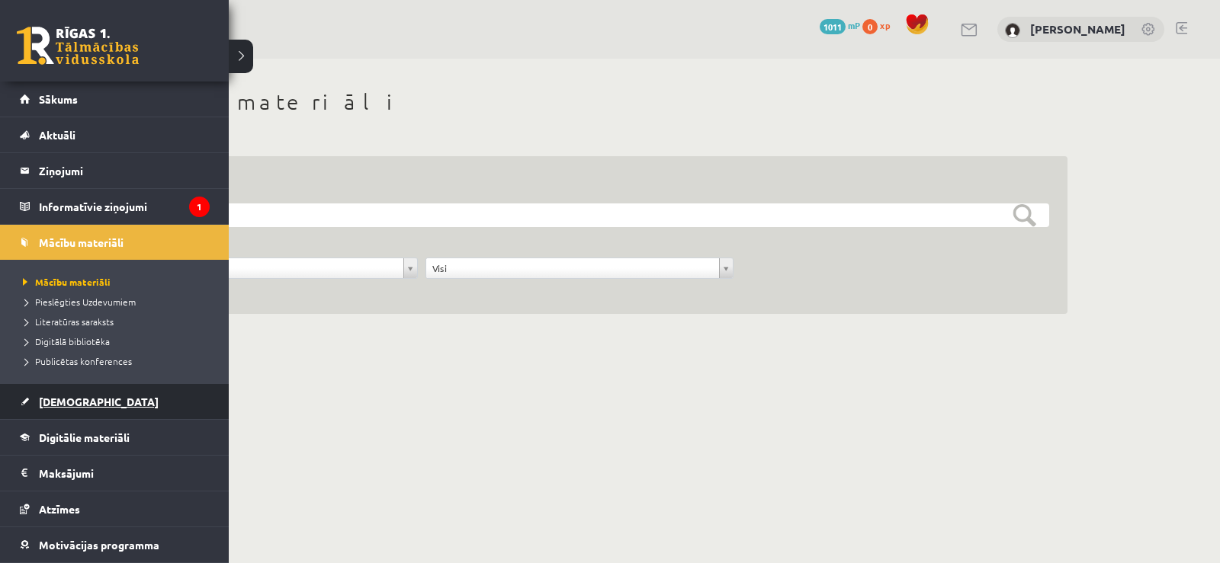
click at [70, 393] on link "[DEMOGRAPHIC_DATA]" at bounding box center [115, 401] width 190 height 35
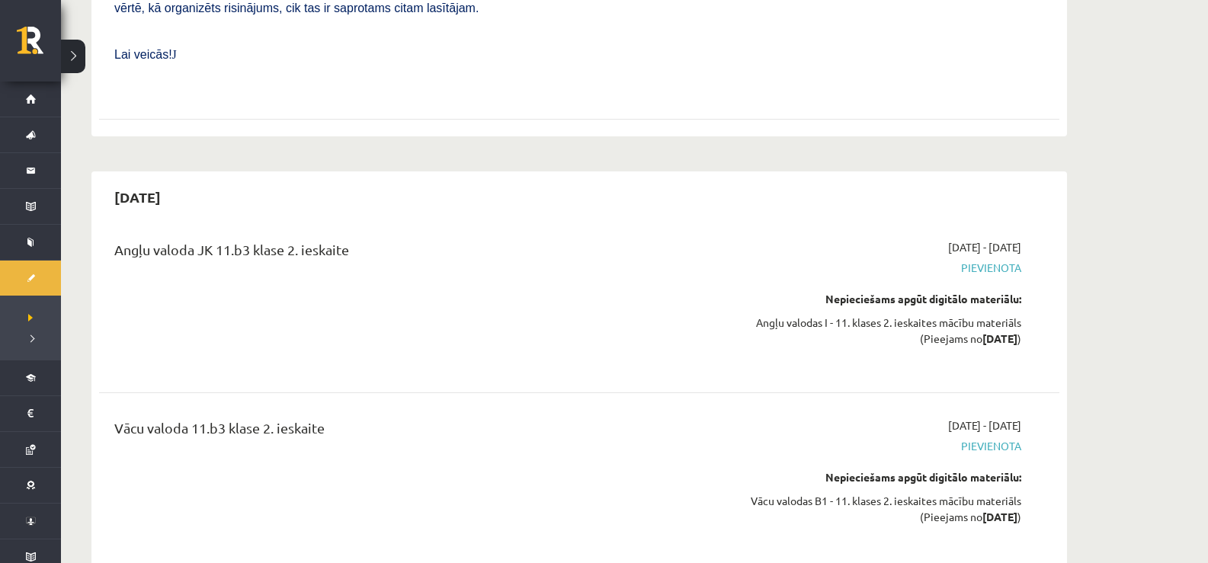
scroll to position [3529, 0]
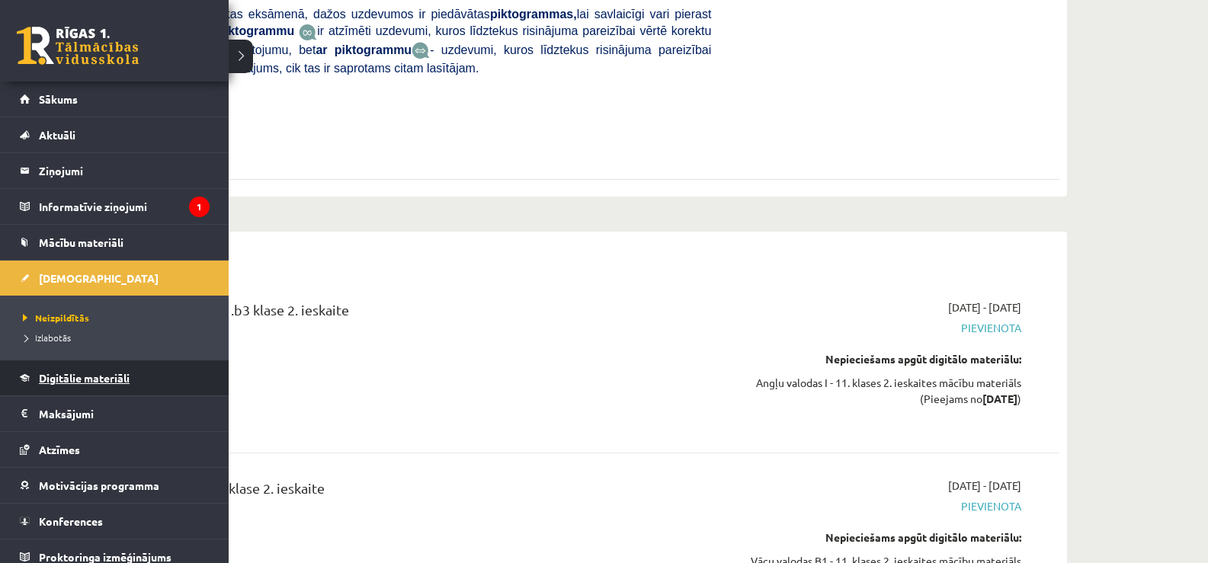
click at [64, 376] on span "Digitālie materiāli" at bounding box center [84, 378] width 91 height 14
